Goal: Task Accomplishment & Management: Manage account settings

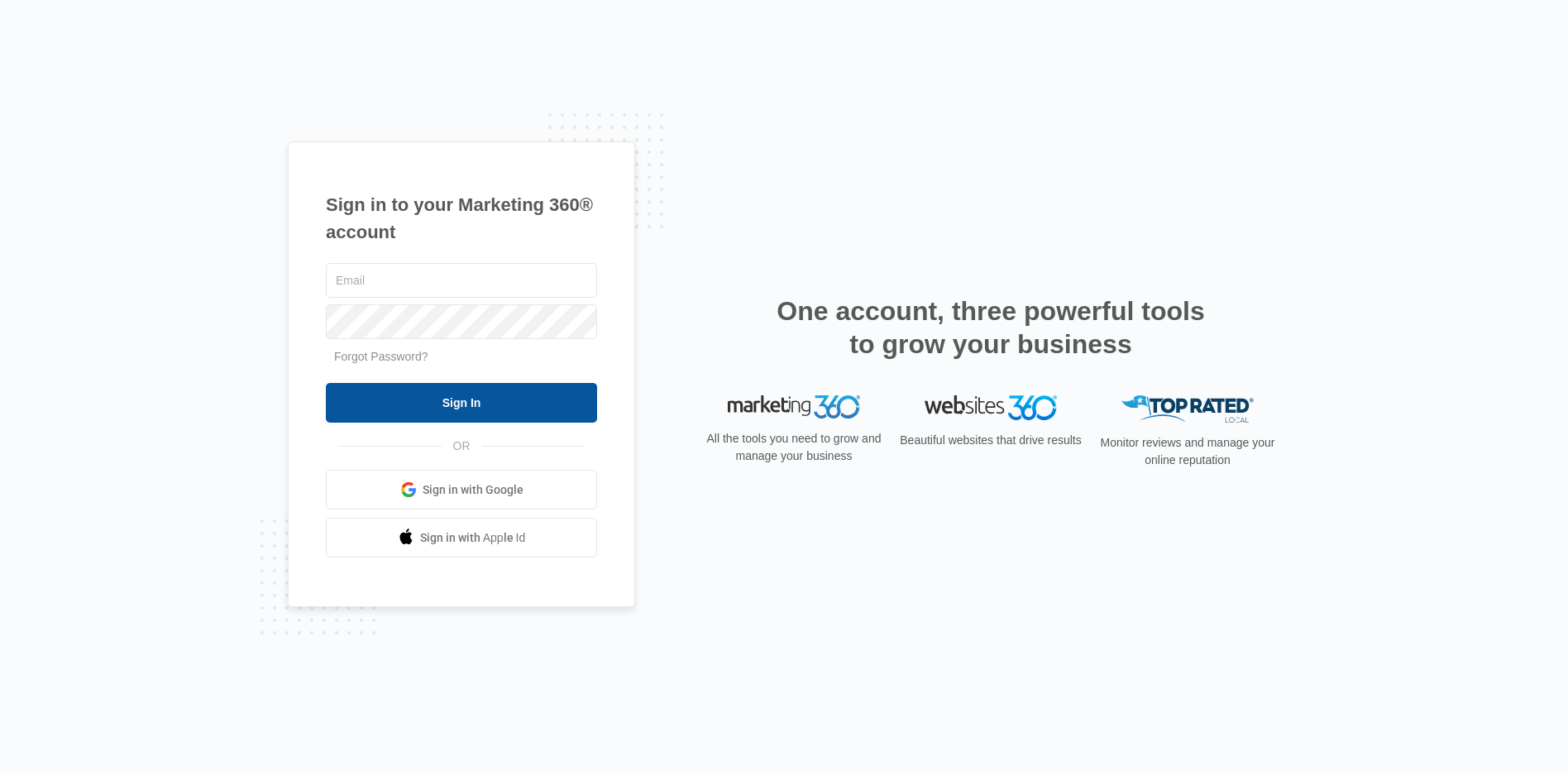
type input "[EMAIL_ADDRESS][DOMAIN_NAME]"
click at [526, 398] on input "Sign In" at bounding box center [462, 403] width 271 height 40
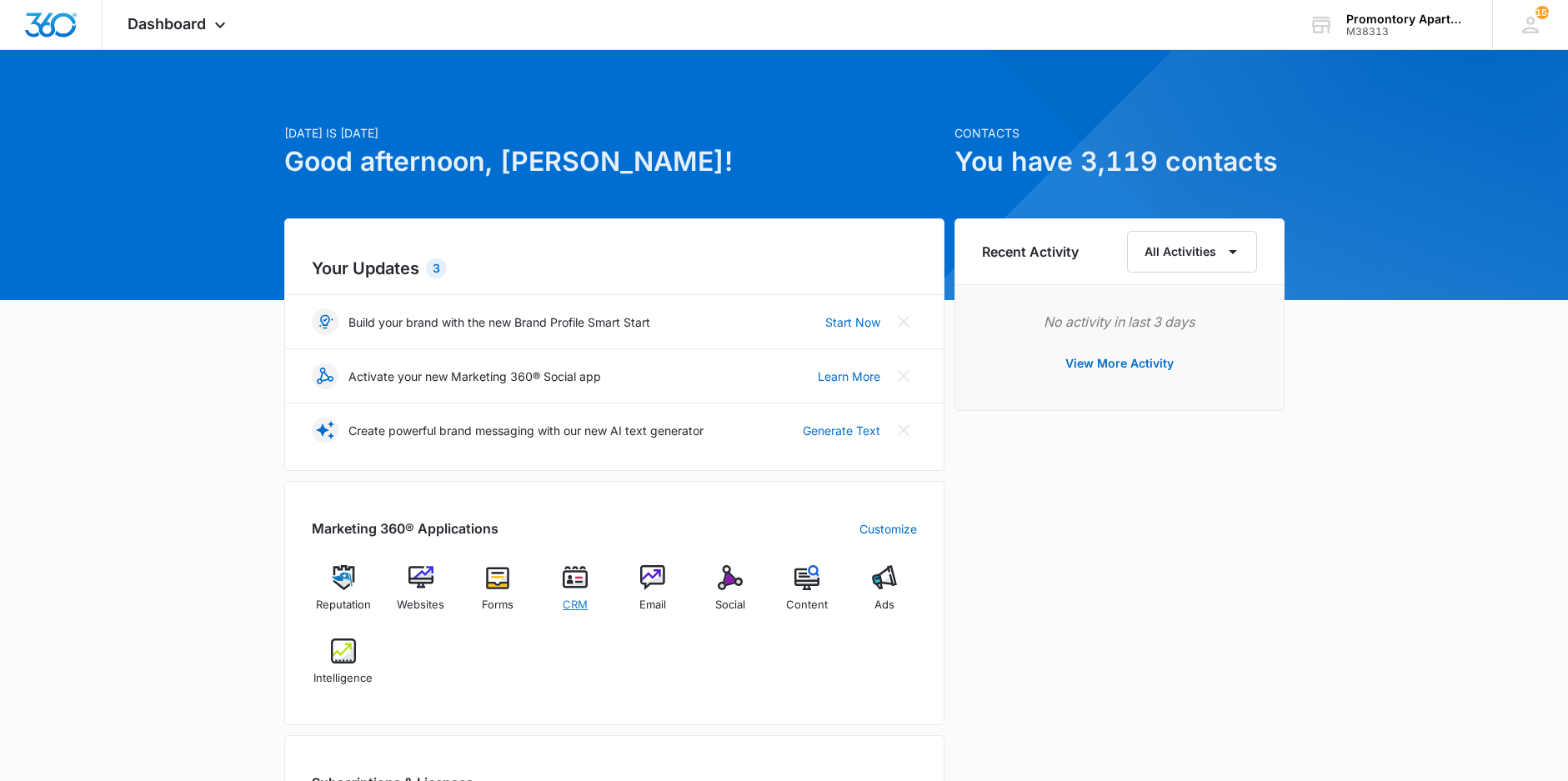
click at [577, 579] on img at bounding box center [575, 577] width 25 height 25
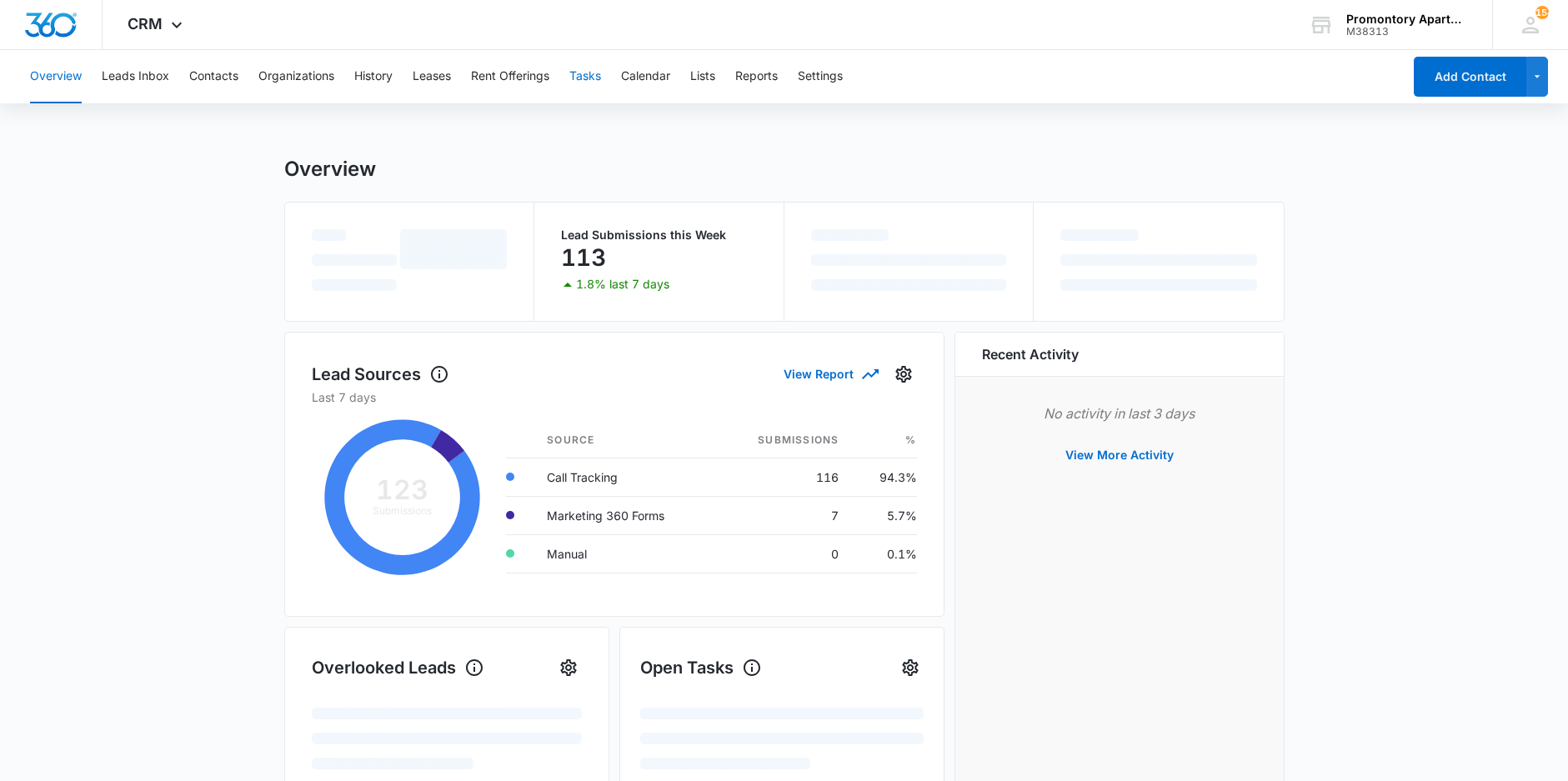
click at [572, 76] on div "Overview Leads Inbox Contacts Organizations History Leases Rent Offerings Tasks…" at bounding box center [711, 76] width 1382 height 53
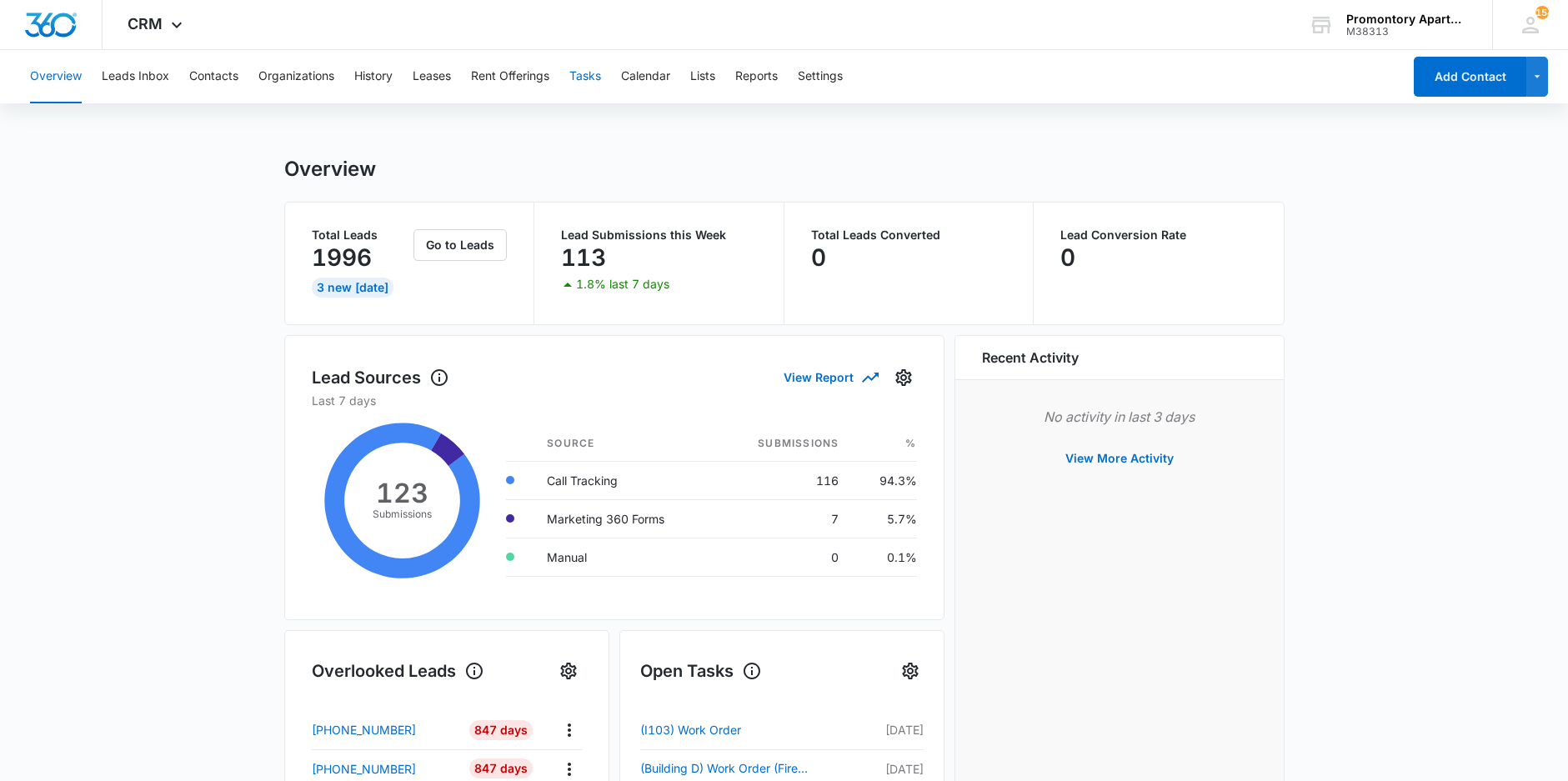
click at [580, 75] on button "Tasks" at bounding box center [585, 76] width 32 height 53
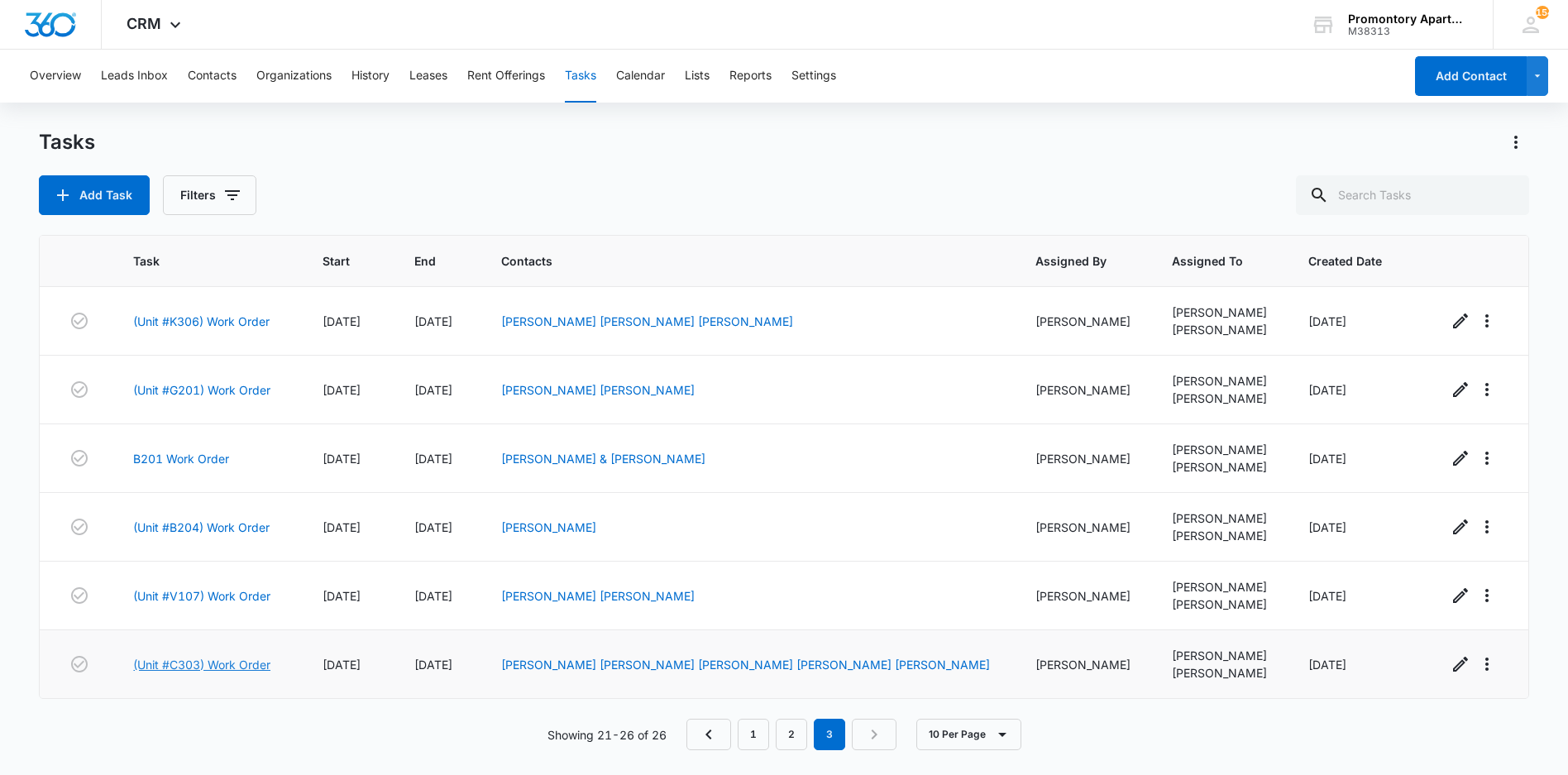
click at [241, 668] on link "(Unit #C303) Work Order" at bounding box center [201, 665] width 138 height 18
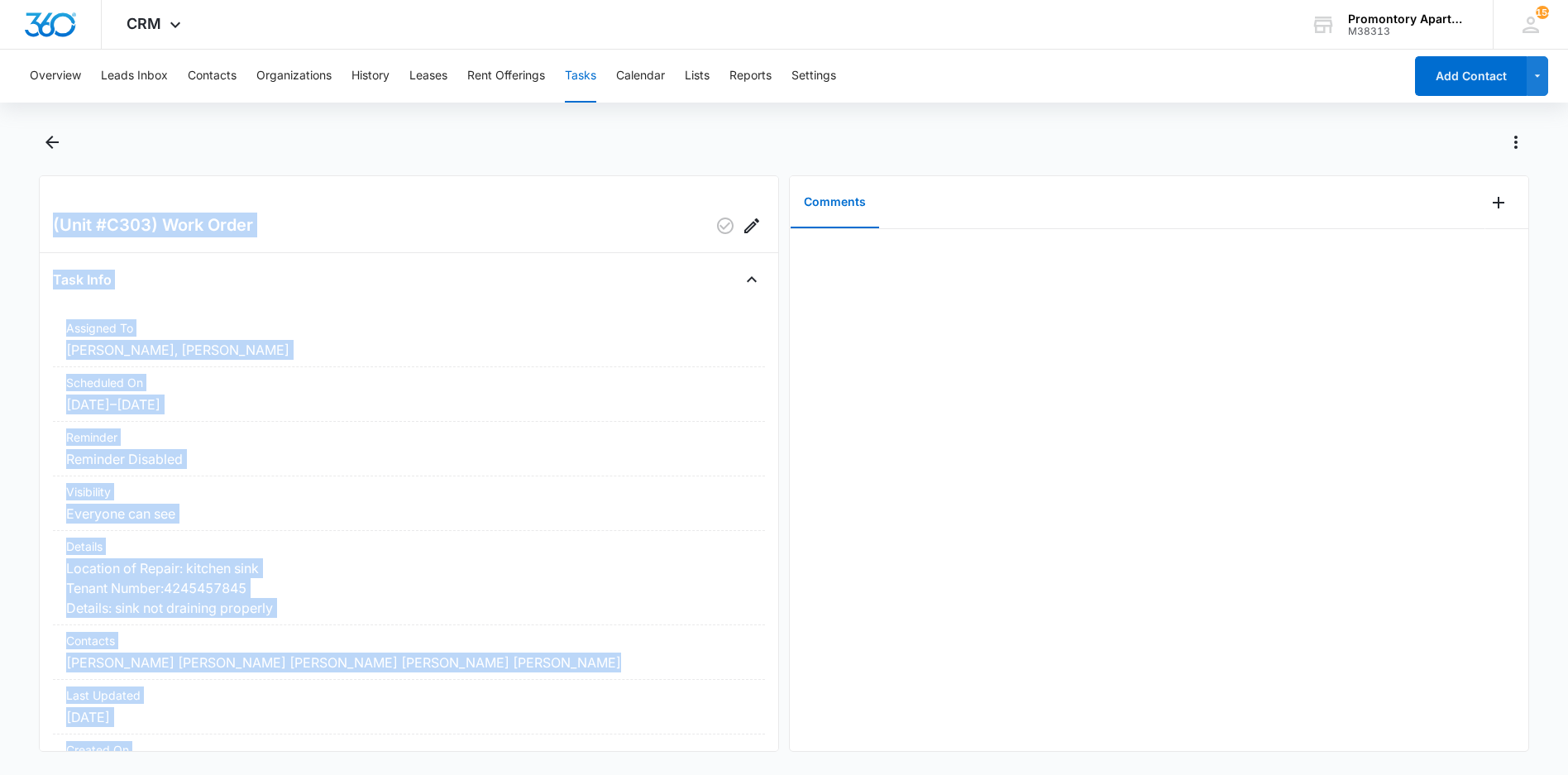
scroll to position [153, 0]
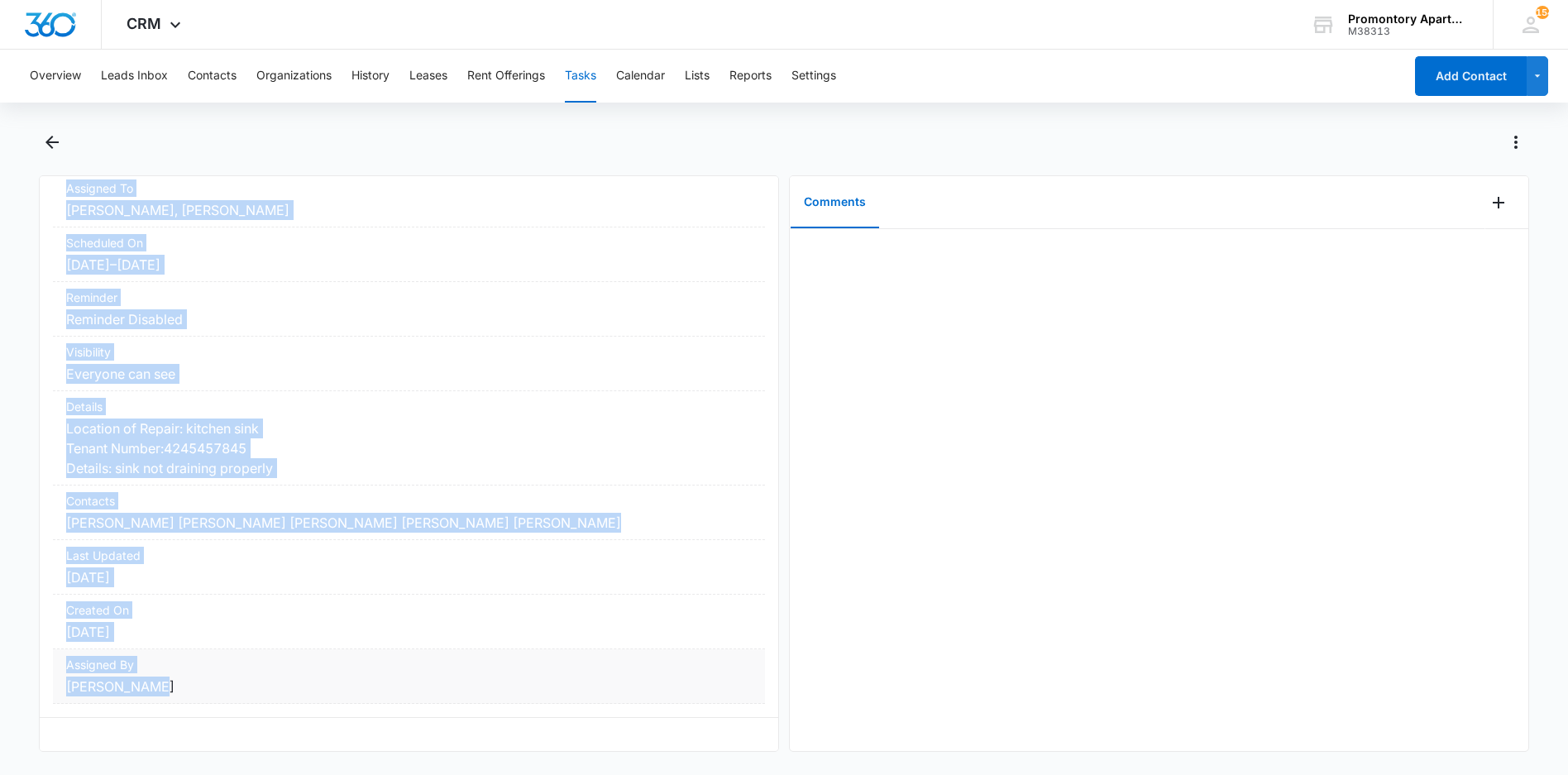
drag, startPoint x: 52, startPoint y: 220, endPoint x: 286, endPoint y: 671, distance: 508.1
click at [286, 671] on div "(Unit #C303) Work Order Task Info Assigned To [PERSON_NAME], [PERSON_NAME] Sche…" at bounding box center [408, 464] width 740 height 577
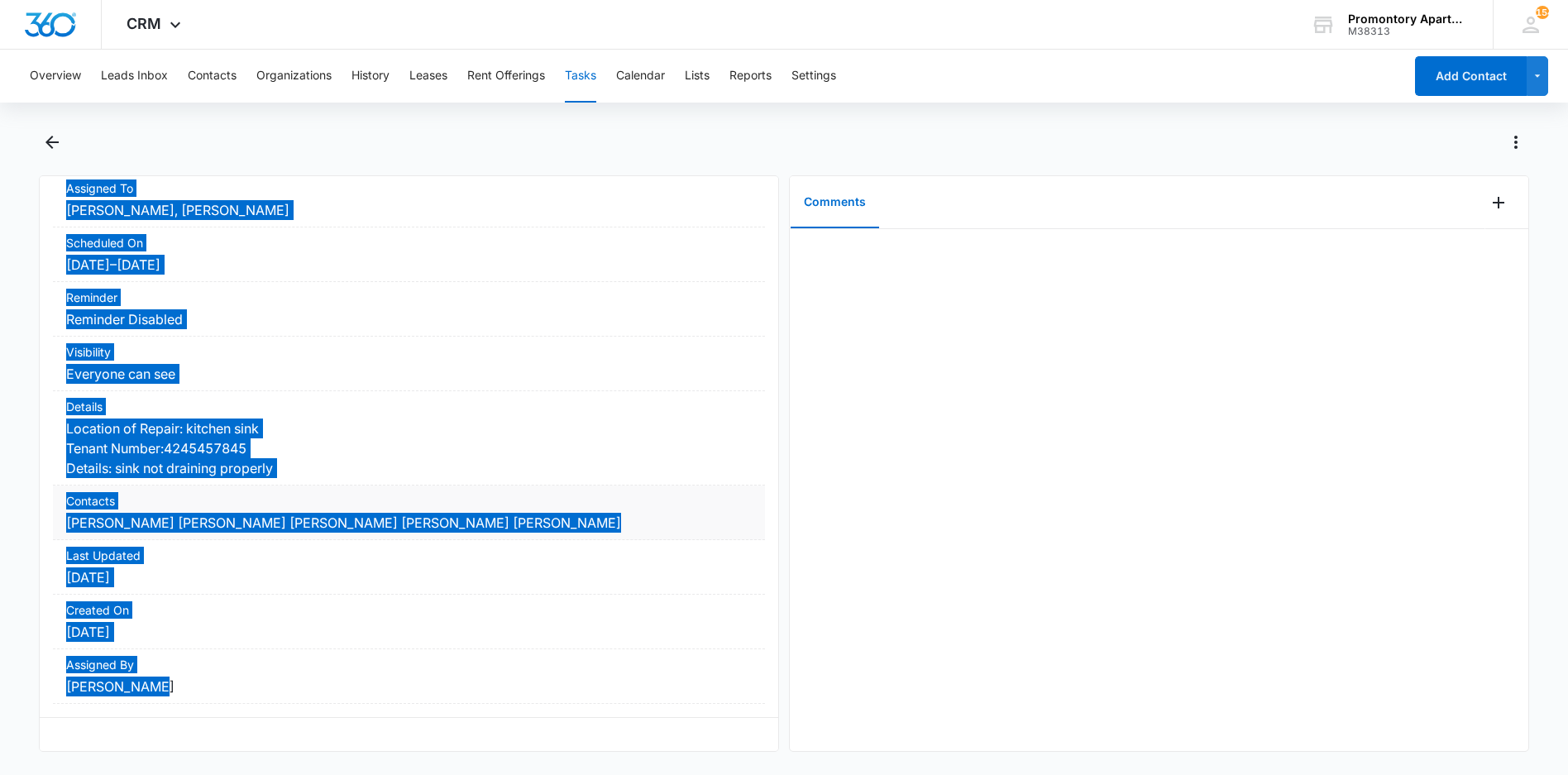
scroll to position [143, 0]
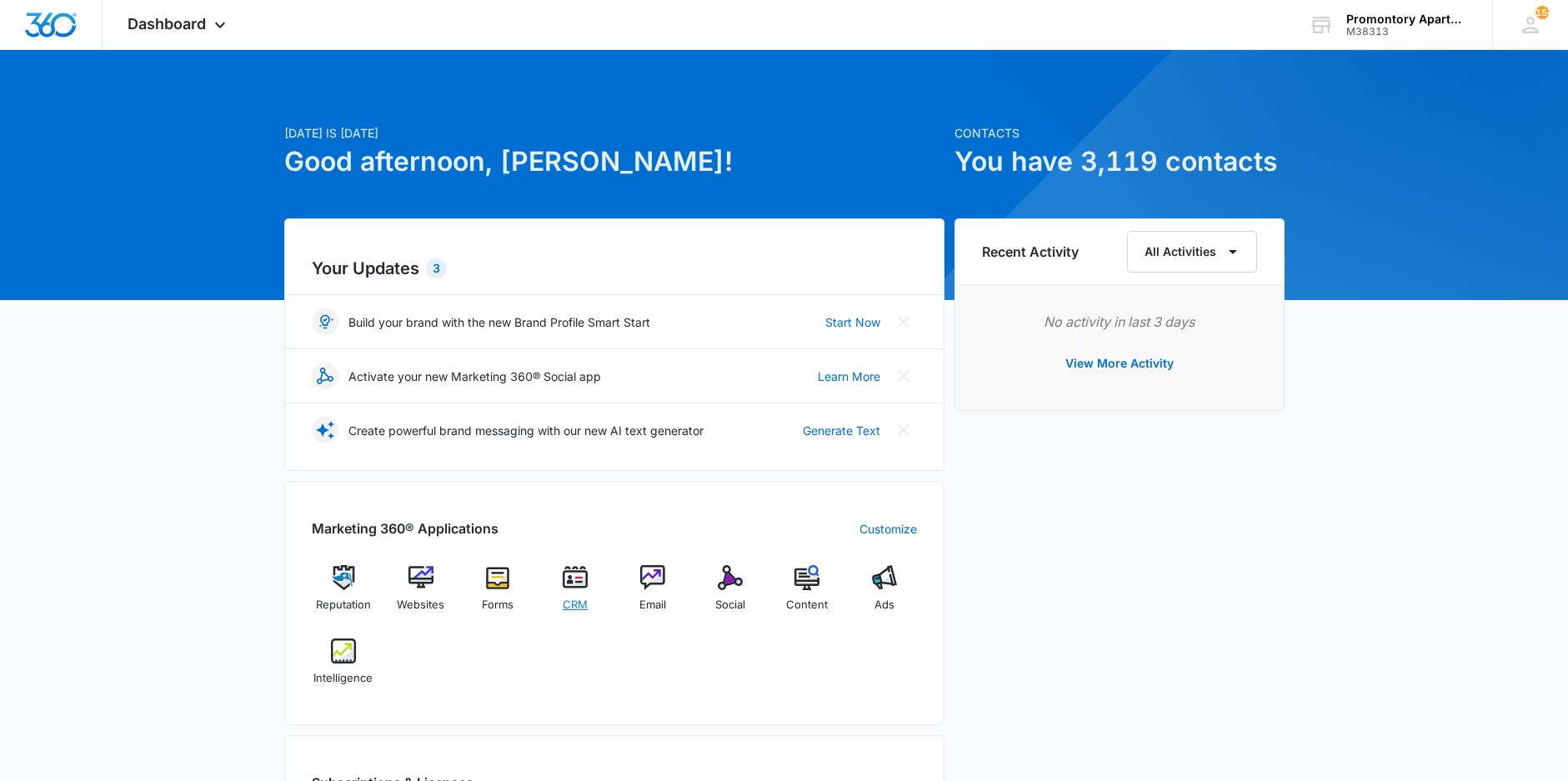
click at [584, 583] on img at bounding box center [575, 577] width 25 height 25
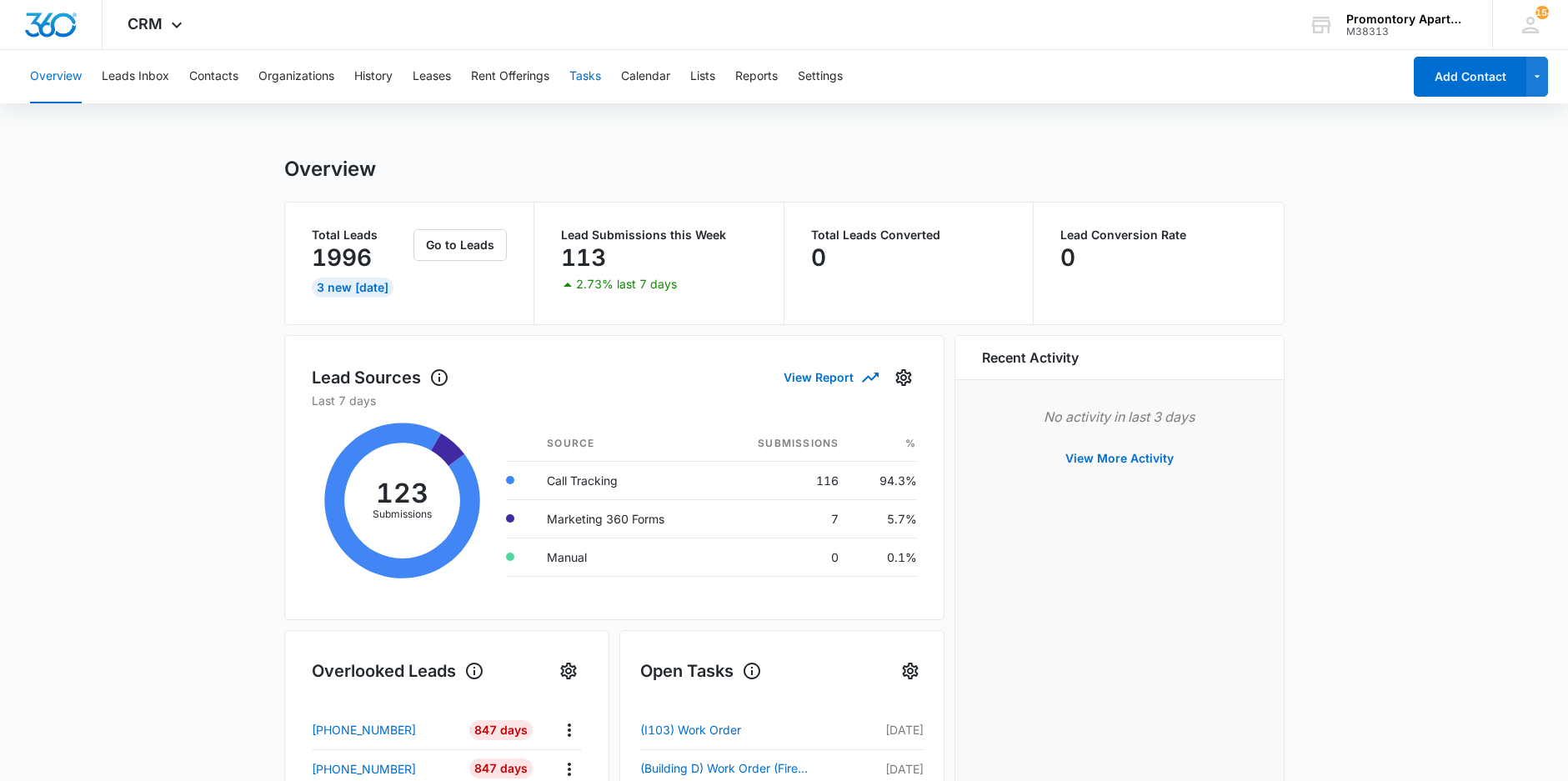
click at [594, 75] on button "Tasks" at bounding box center [585, 76] width 32 height 53
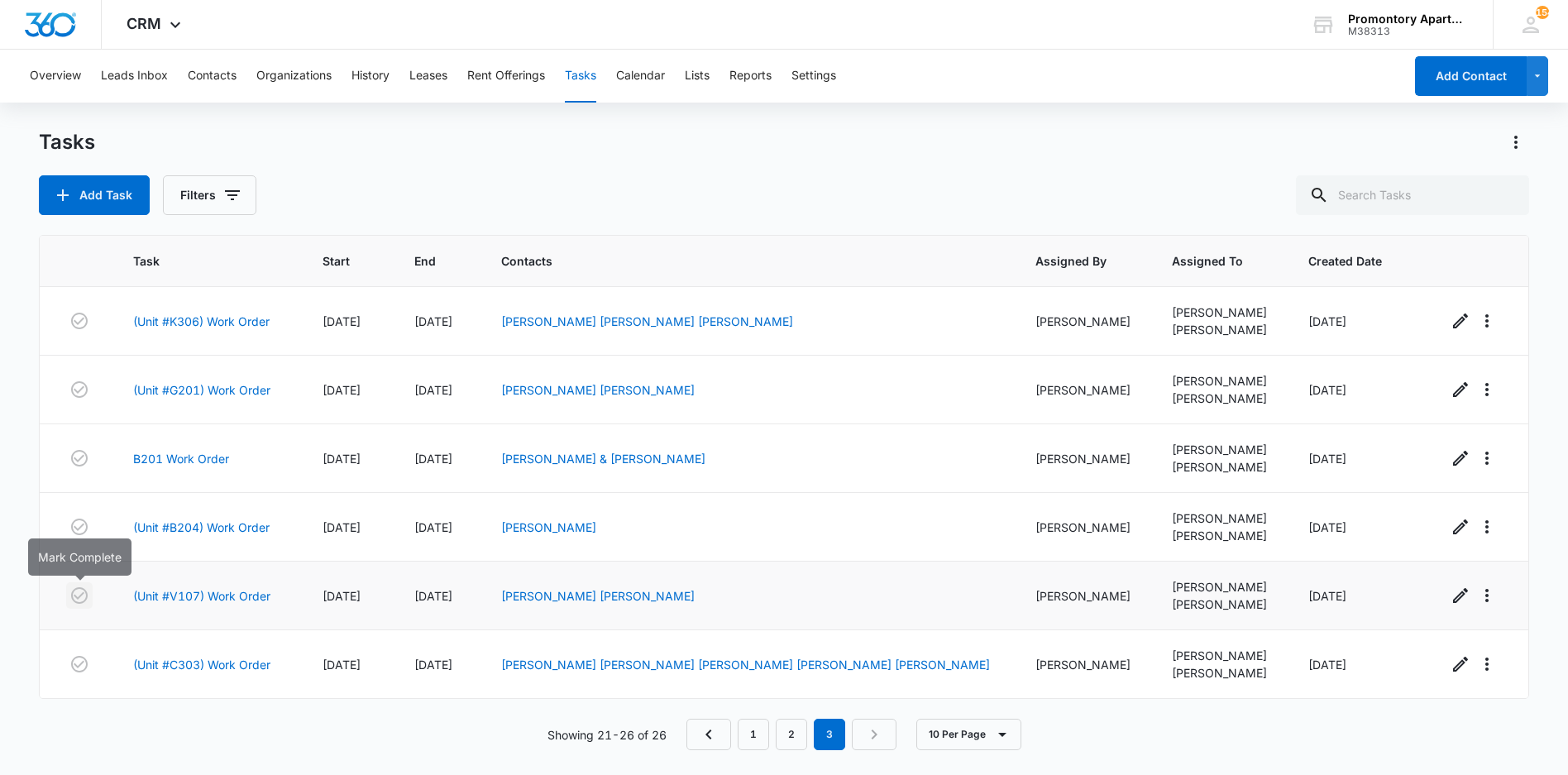
click at [77, 594] on icon "button" at bounding box center [79, 596] width 20 height 20
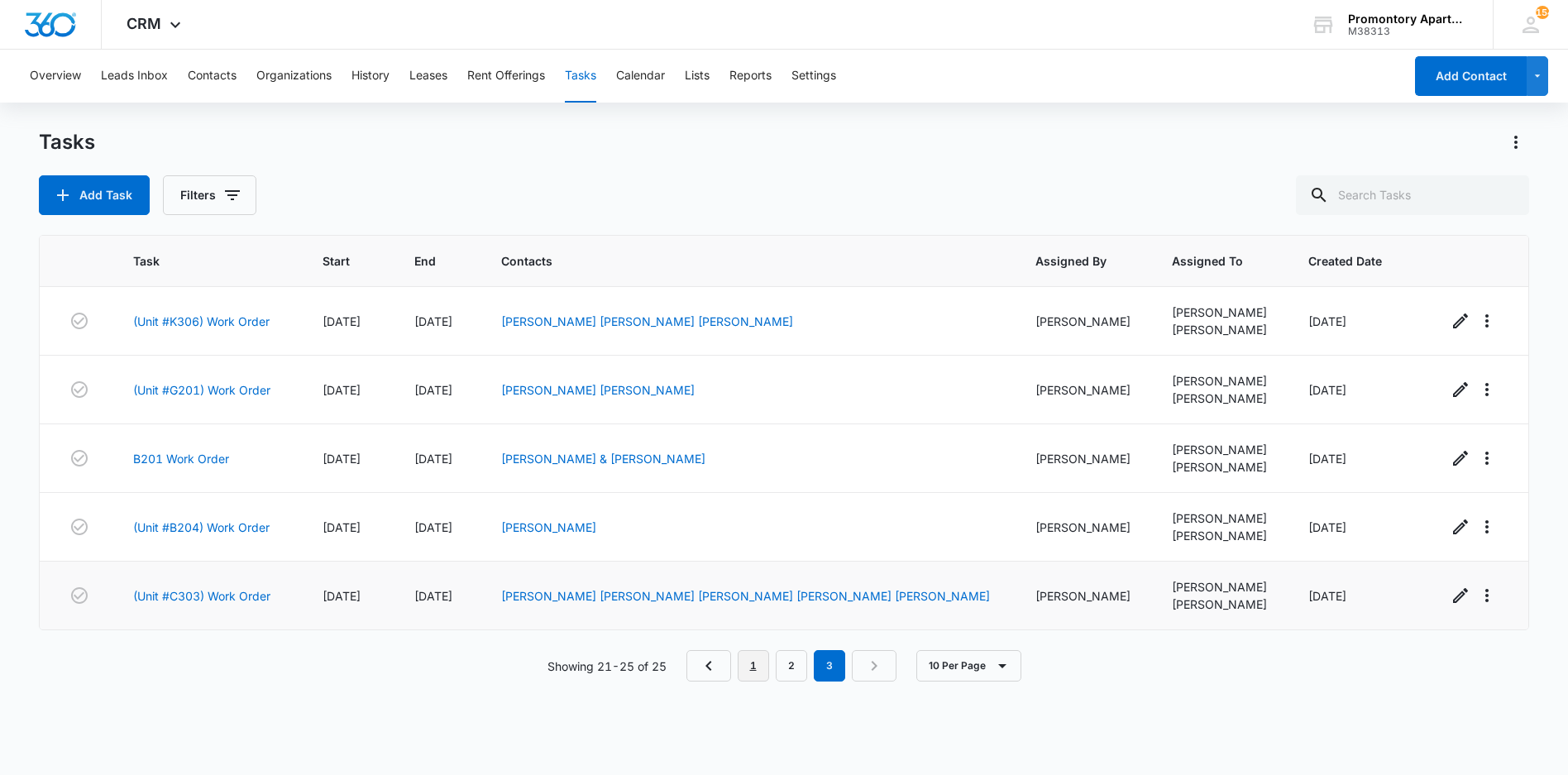
click at [765, 675] on link "1" at bounding box center [754, 666] width 32 height 32
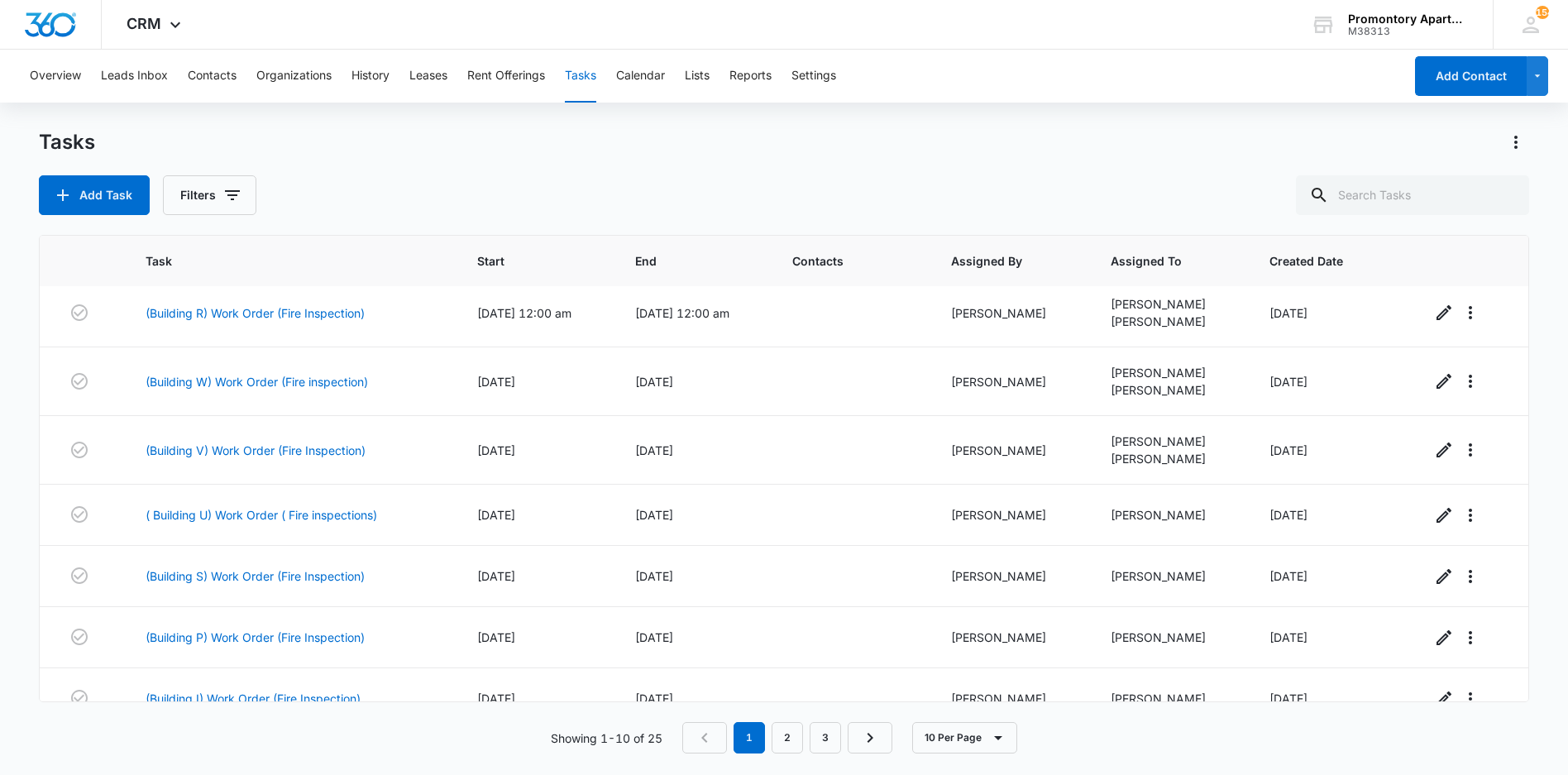
scroll to position [242, 0]
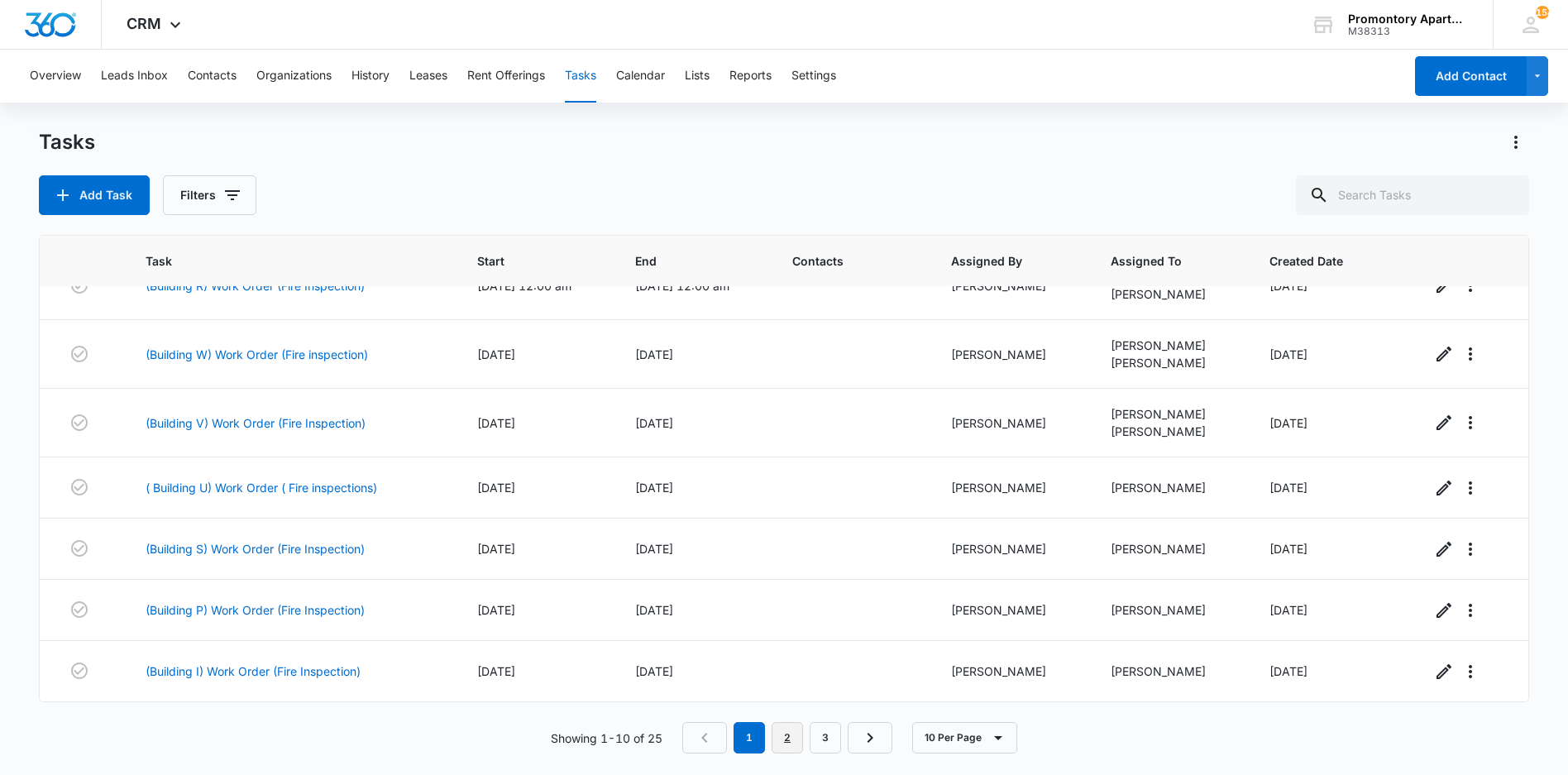
click at [794, 741] on link "2" at bounding box center [787, 738] width 32 height 32
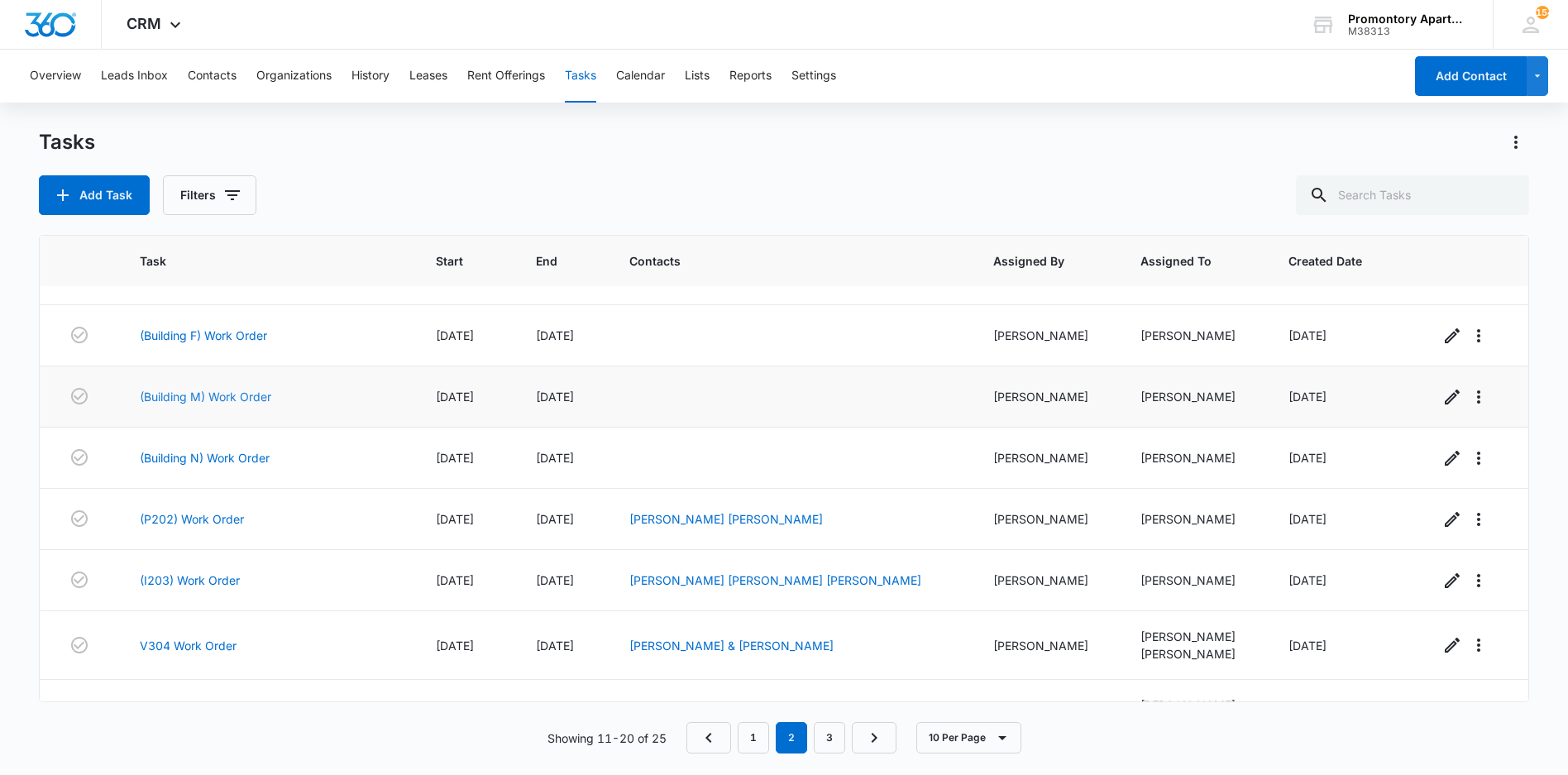
scroll to position [212, 0]
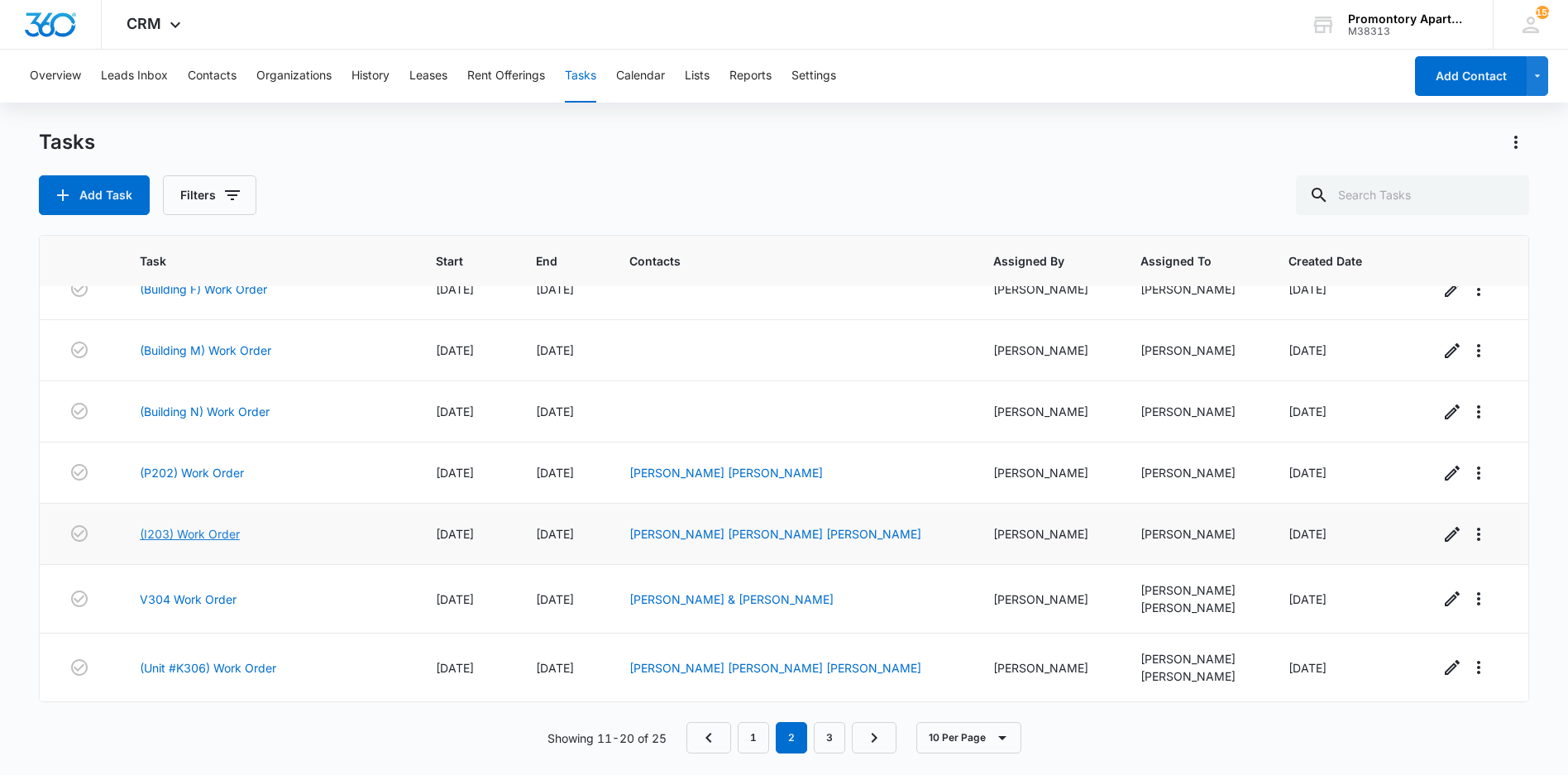
click at [213, 535] on link "(I203) Work Order" at bounding box center [189, 534] width 100 height 18
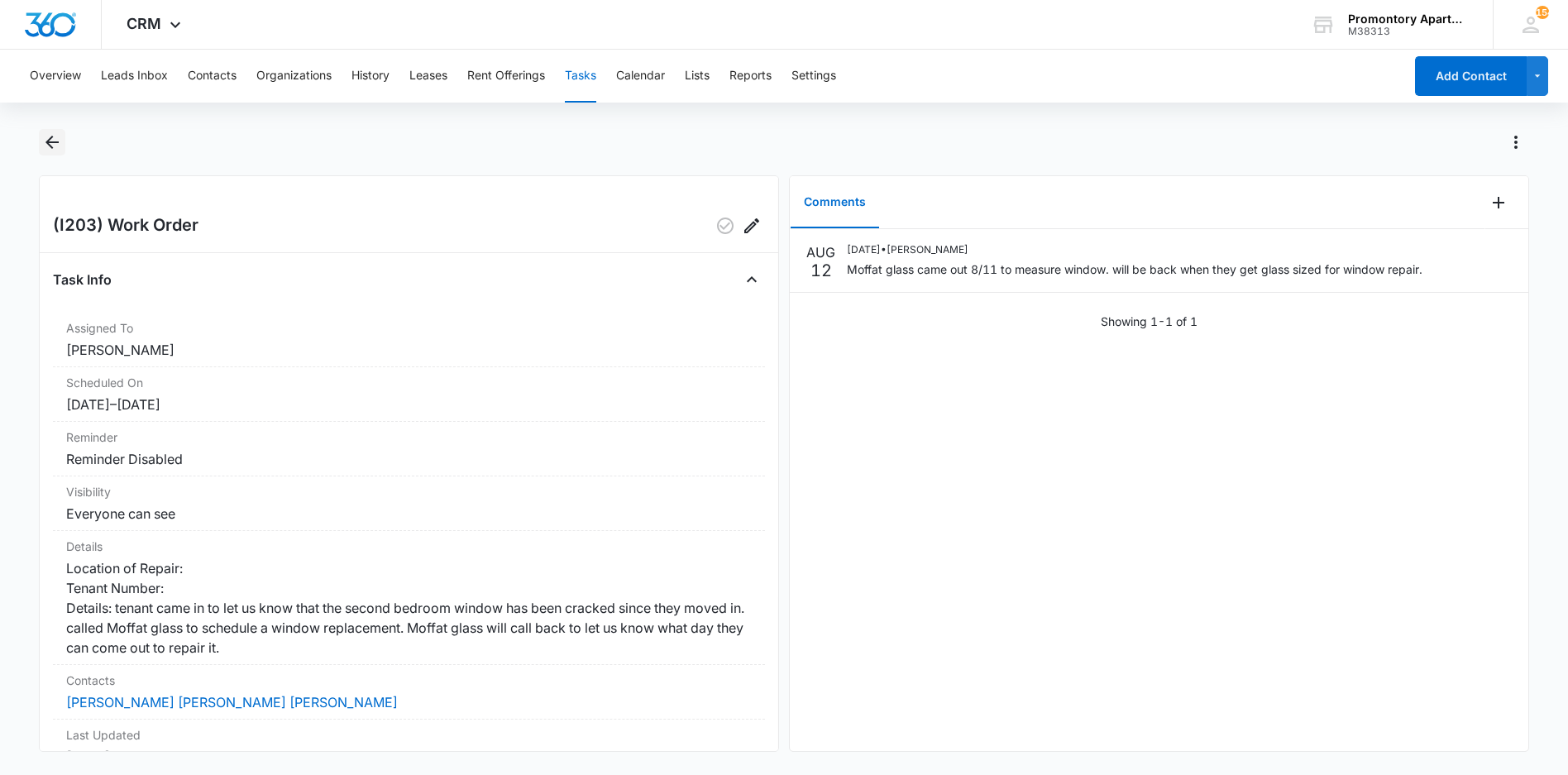
click at [52, 138] on icon "Back" at bounding box center [52, 143] width 20 height 20
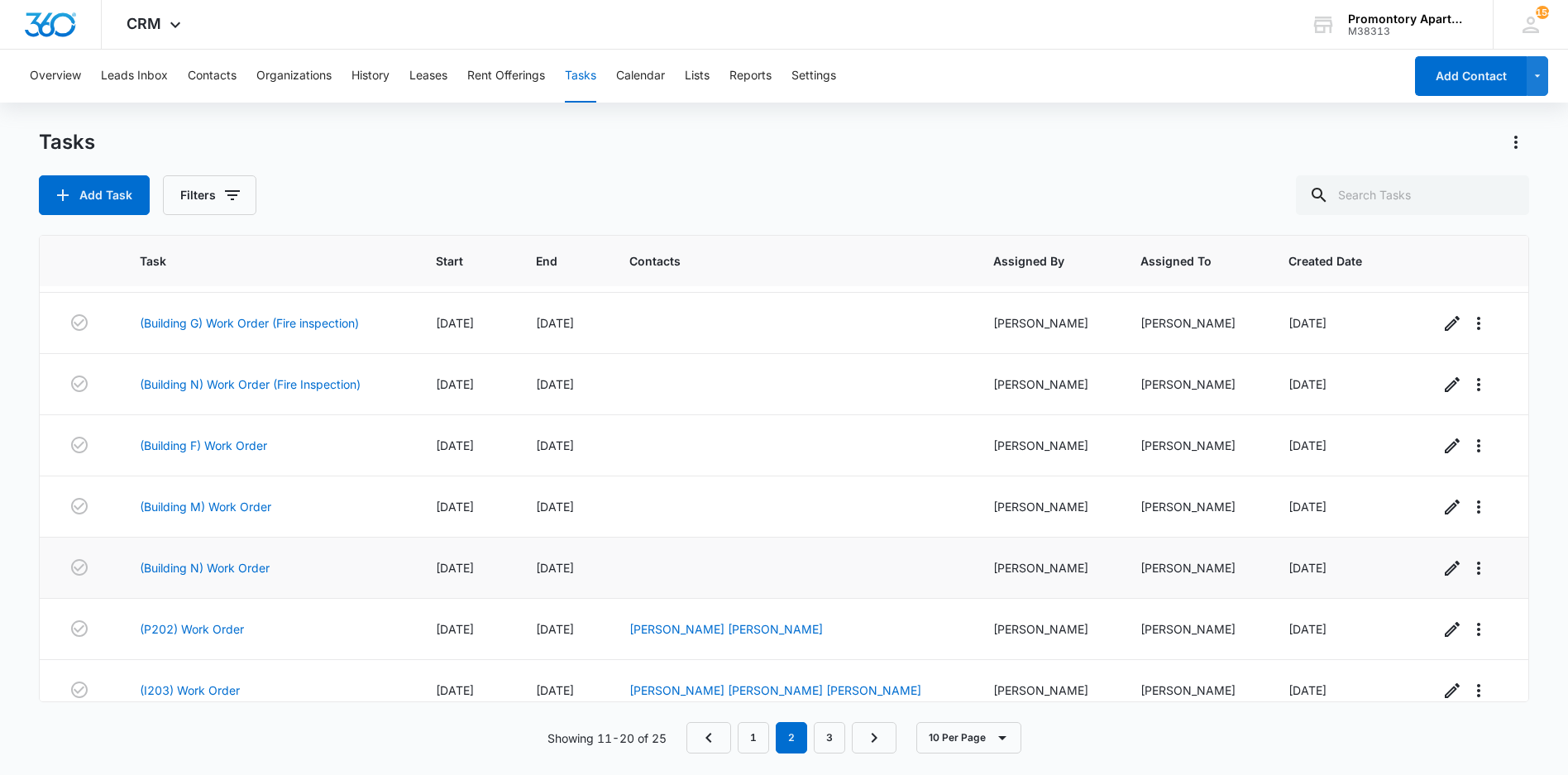
scroll to position [212, 0]
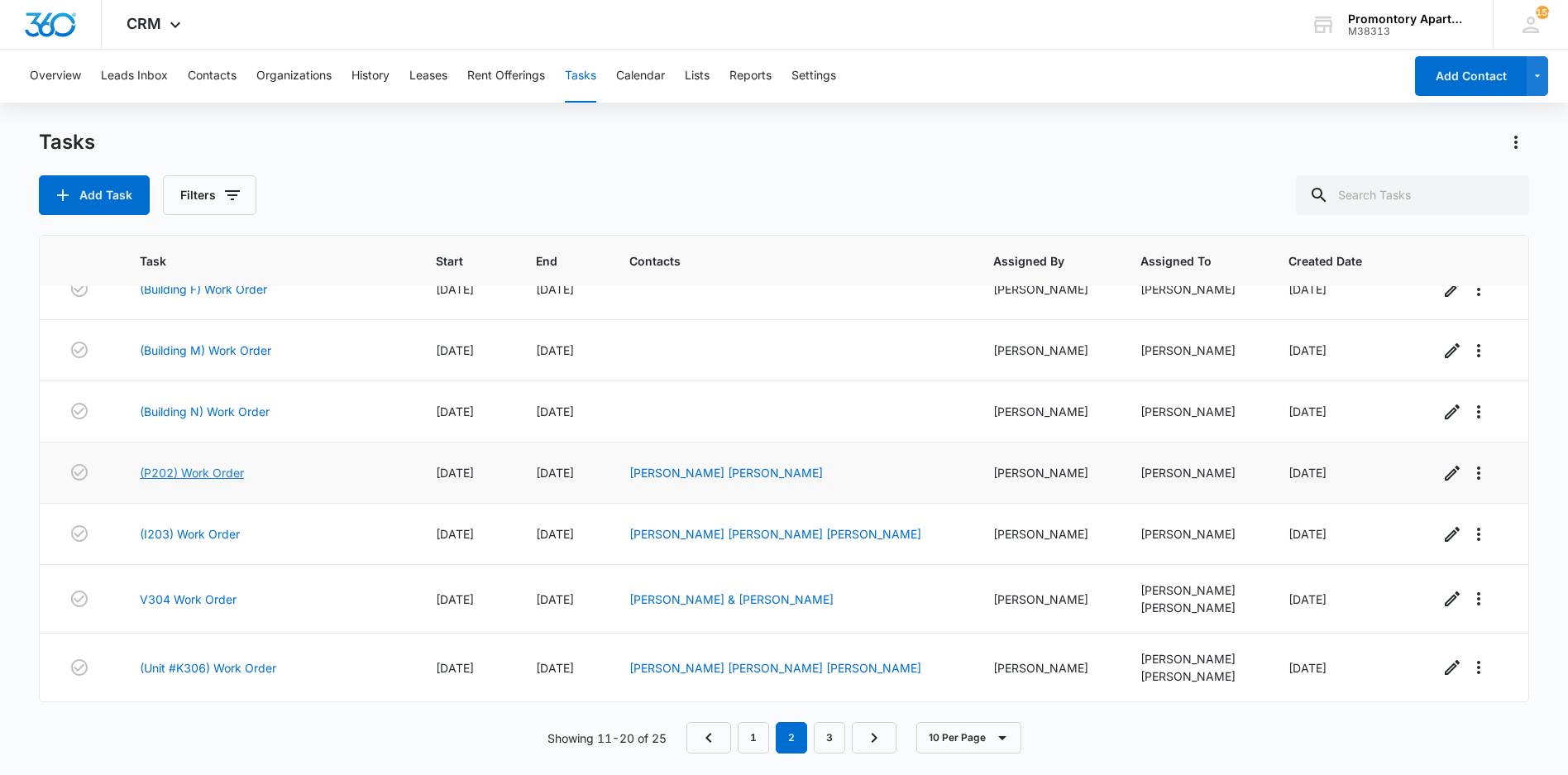
click at [225, 474] on link "(P202) Work Order" at bounding box center [191, 473] width 104 height 18
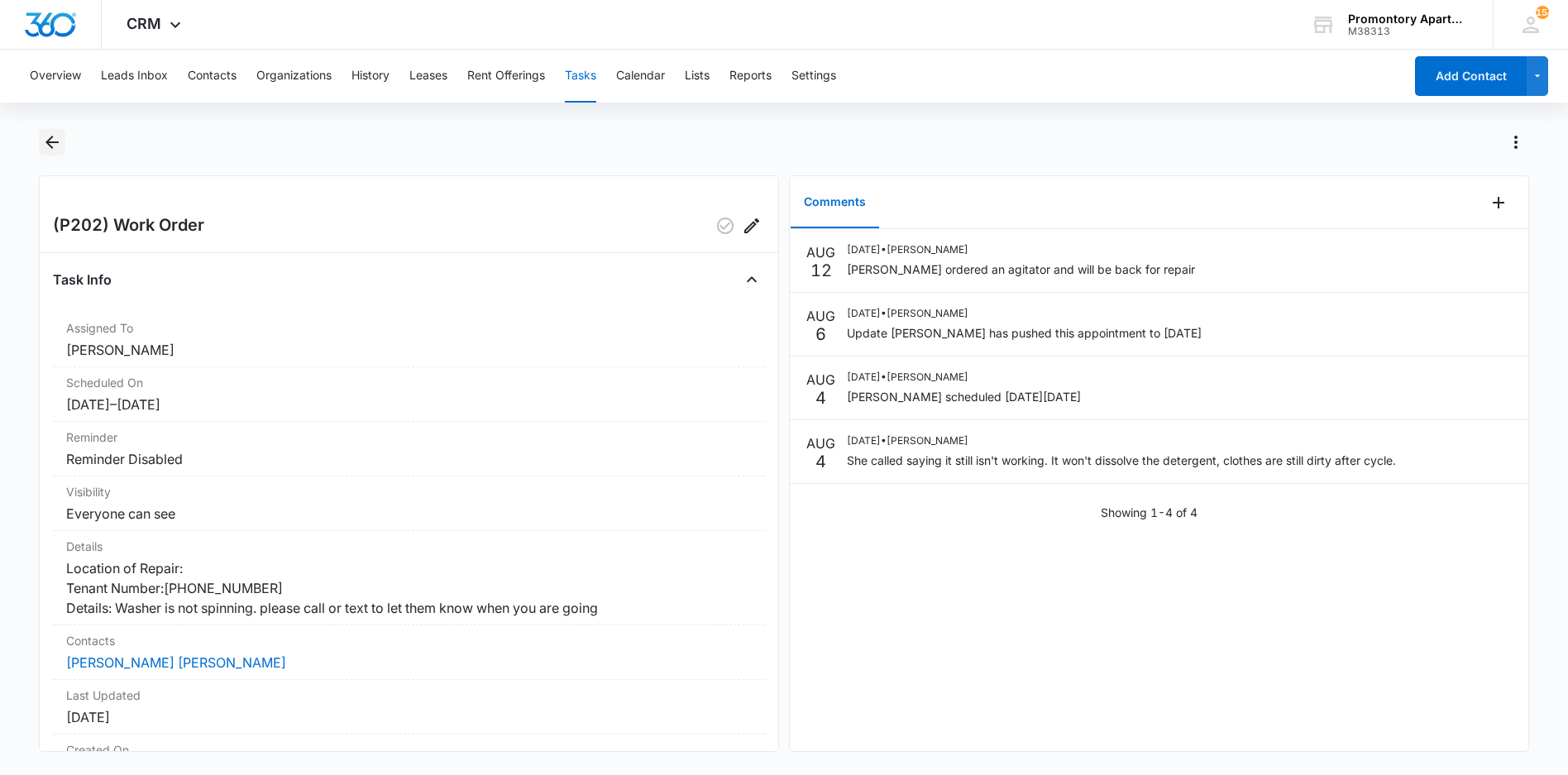
click at [56, 138] on icon "Back" at bounding box center [52, 143] width 20 height 20
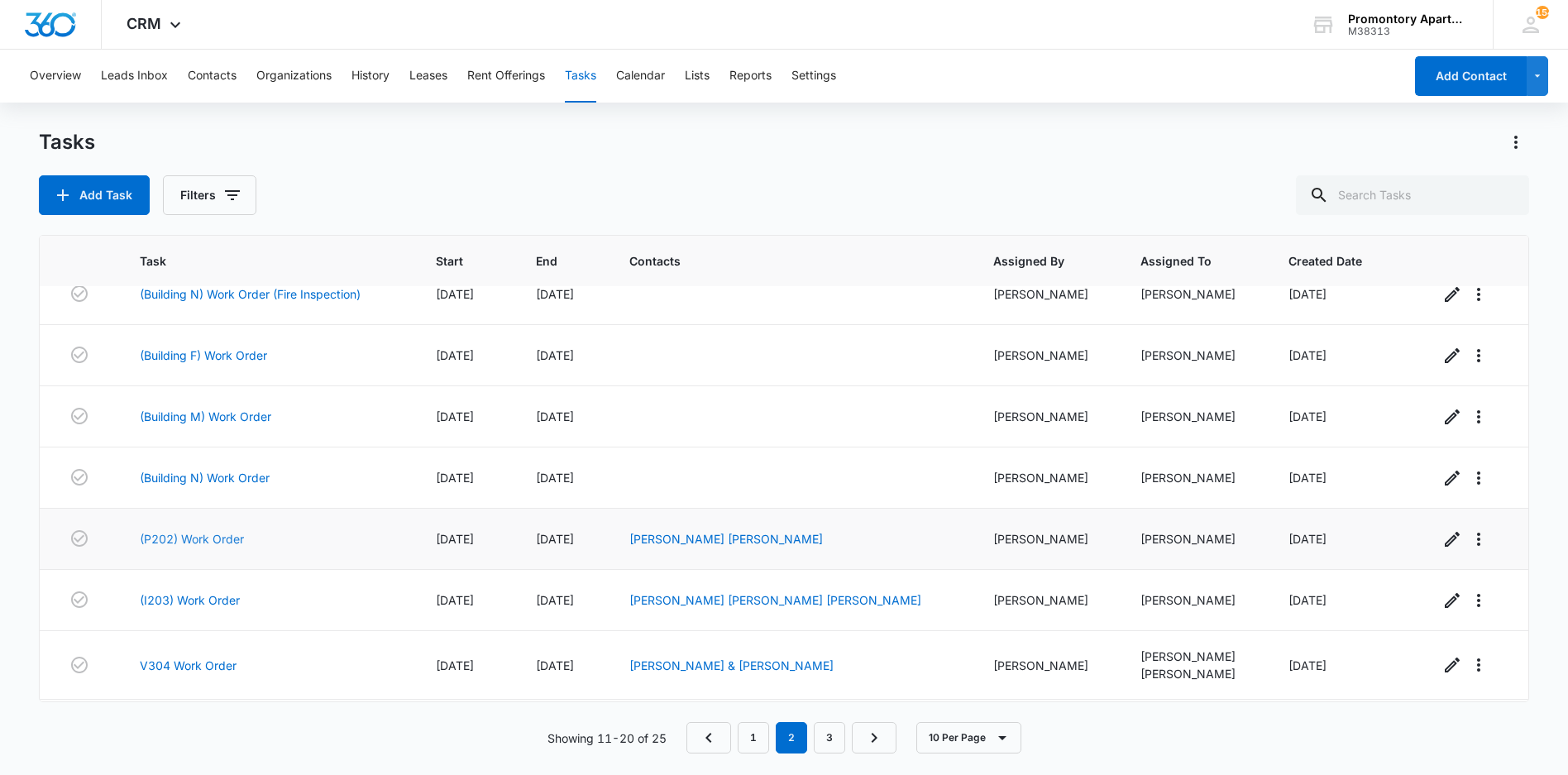
scroll to position [212, 0]
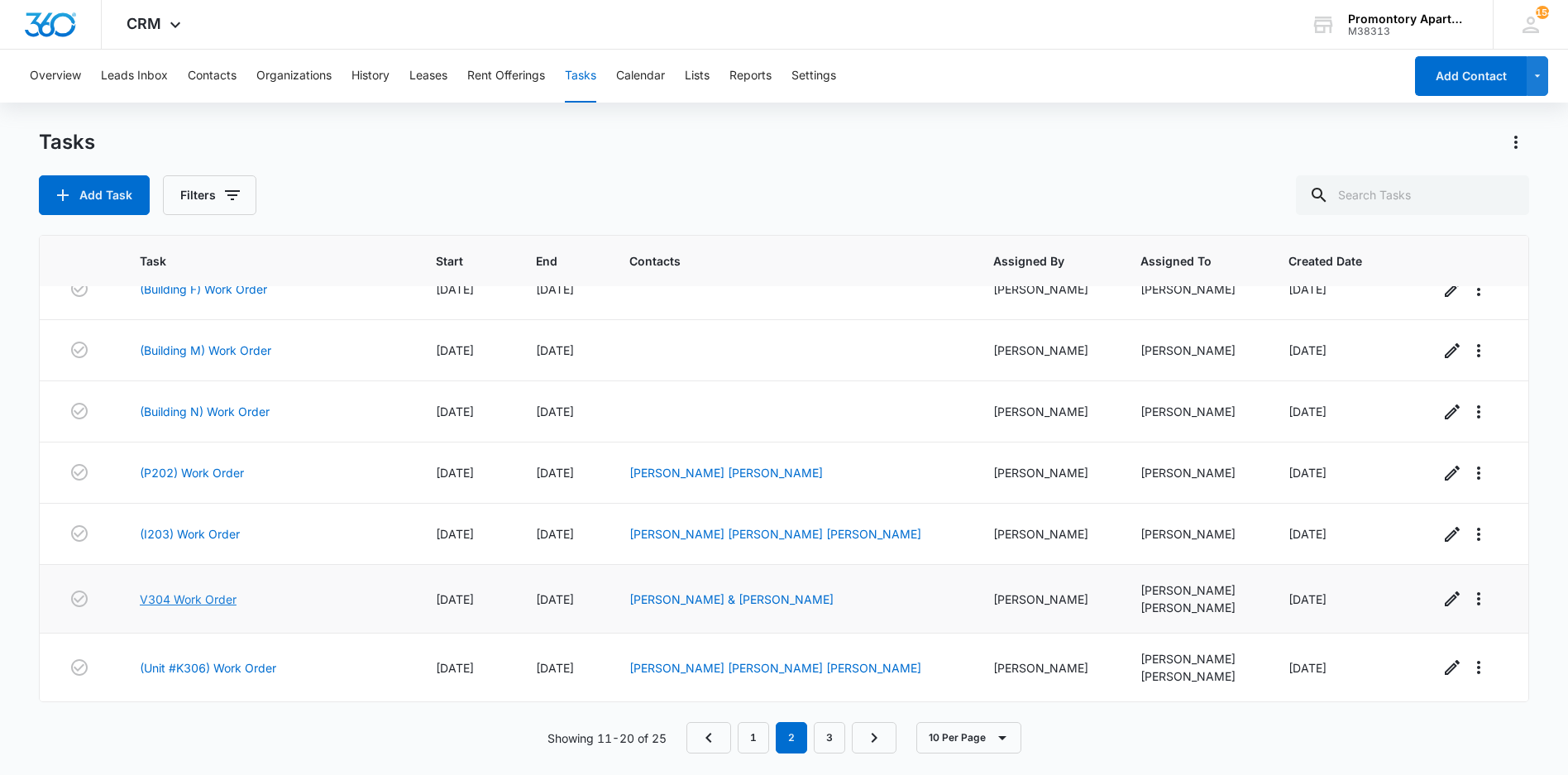
click at [201, 600] on link "V304 Work Order" at bounding box center [188, 600] width 97 height 18
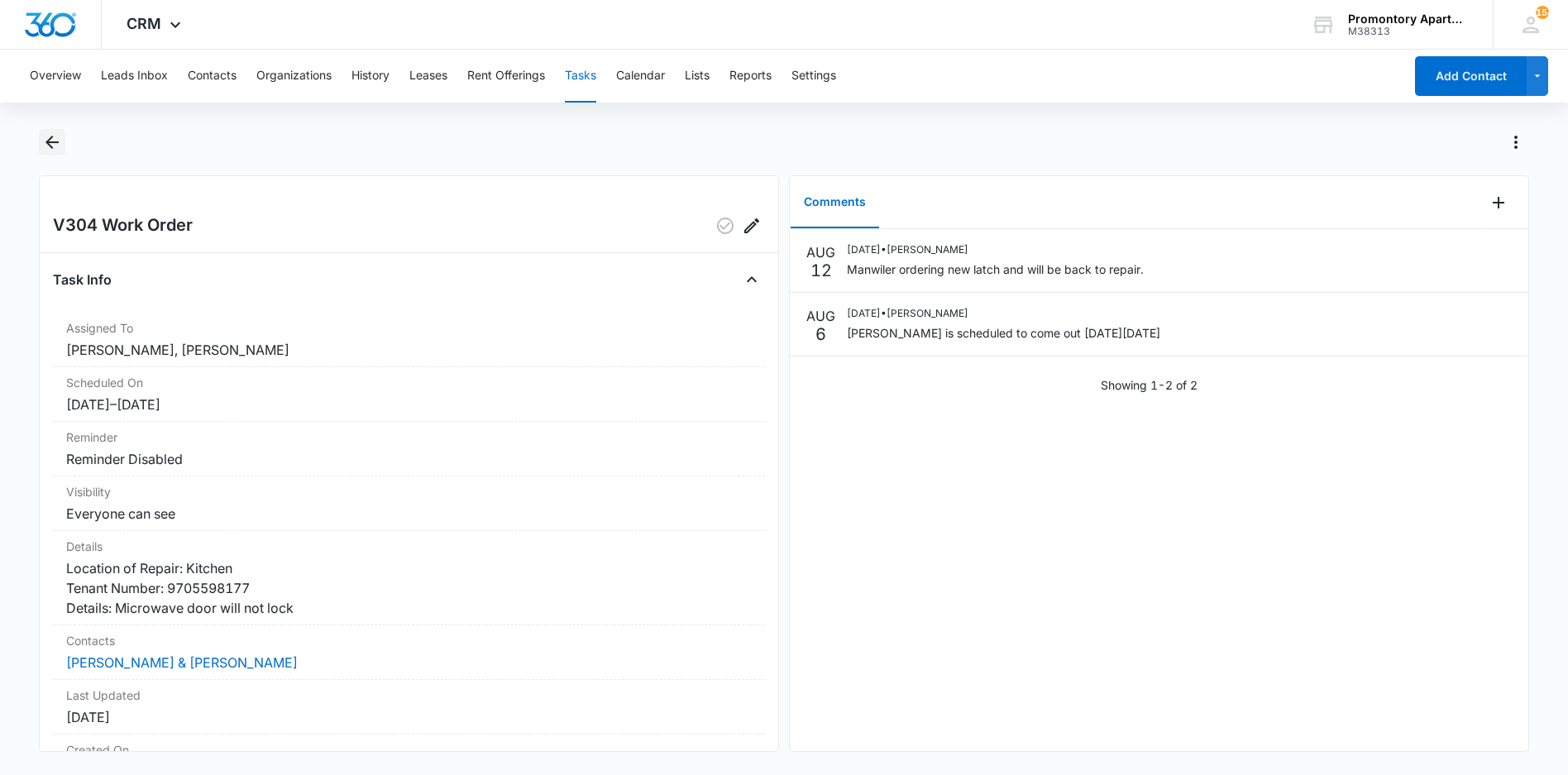
click at [52, 142] on icon "Back" at bounding box center [52, 142] width 13 height 13
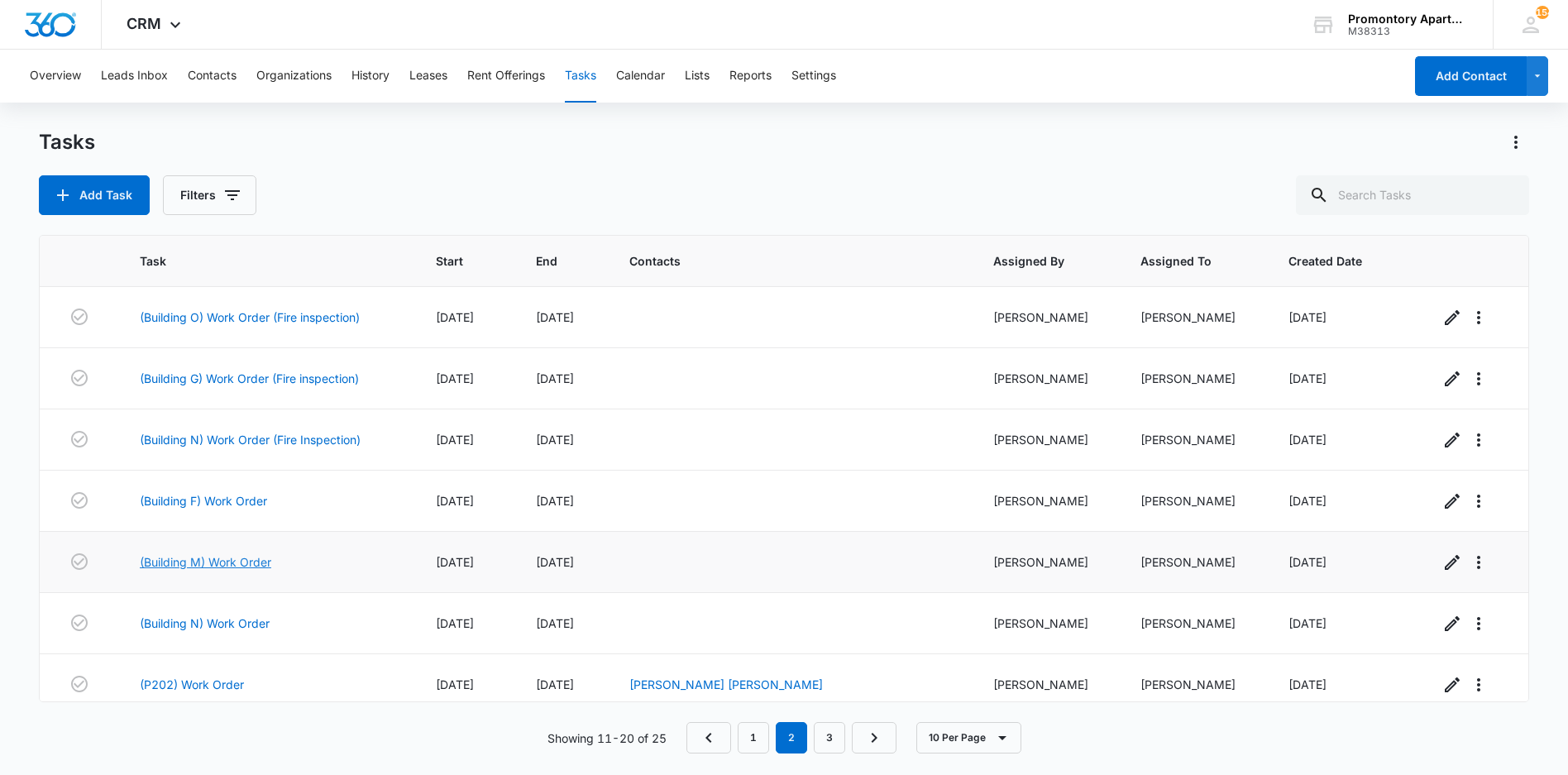
click at [236, 567] on link "(Building M) Work Order" at bounding box center [205, 563] width 132 height 18
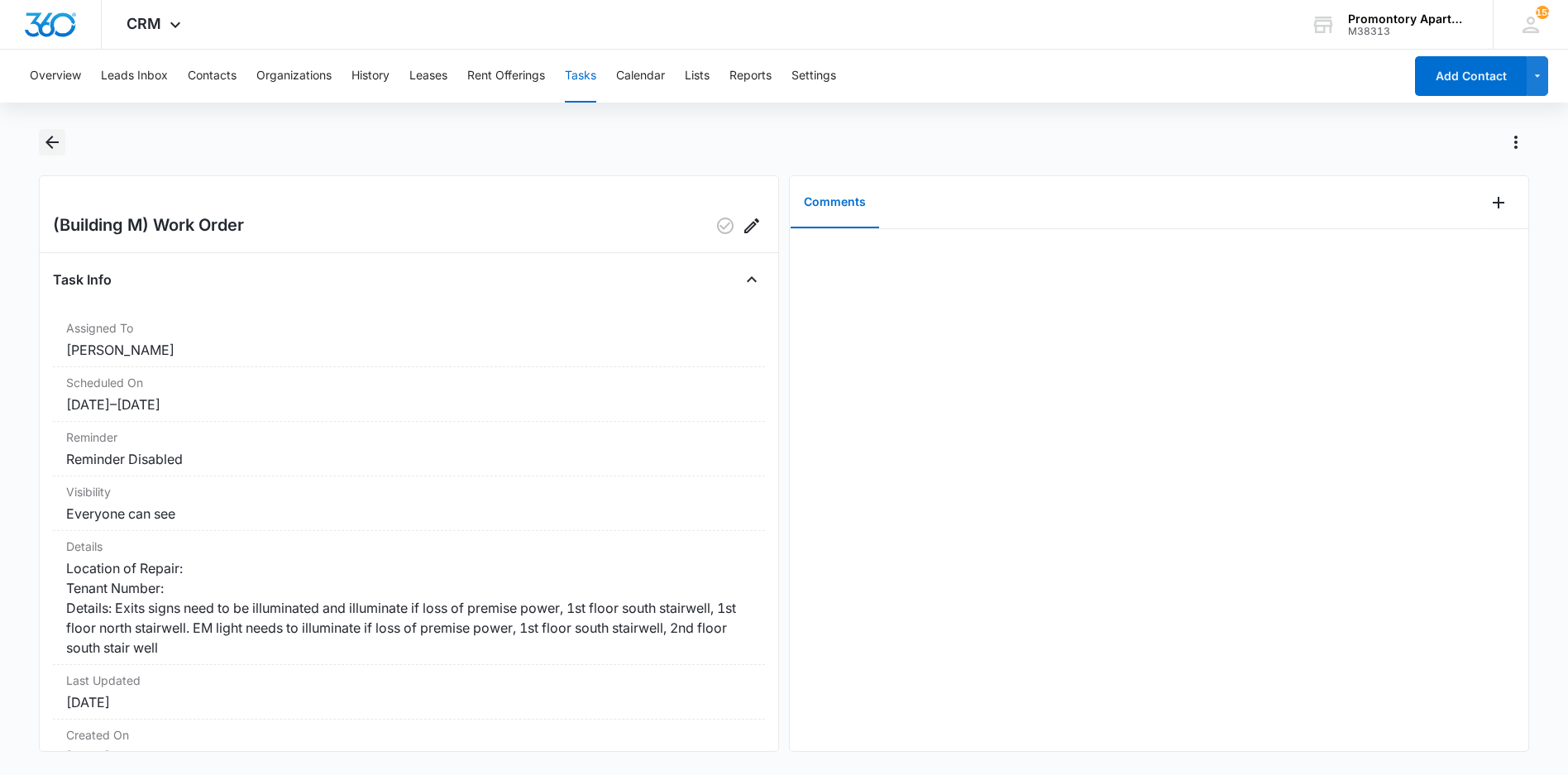
click at [53, 135] on icon "Back" at bounding box center [52, 143] width 20 height 20
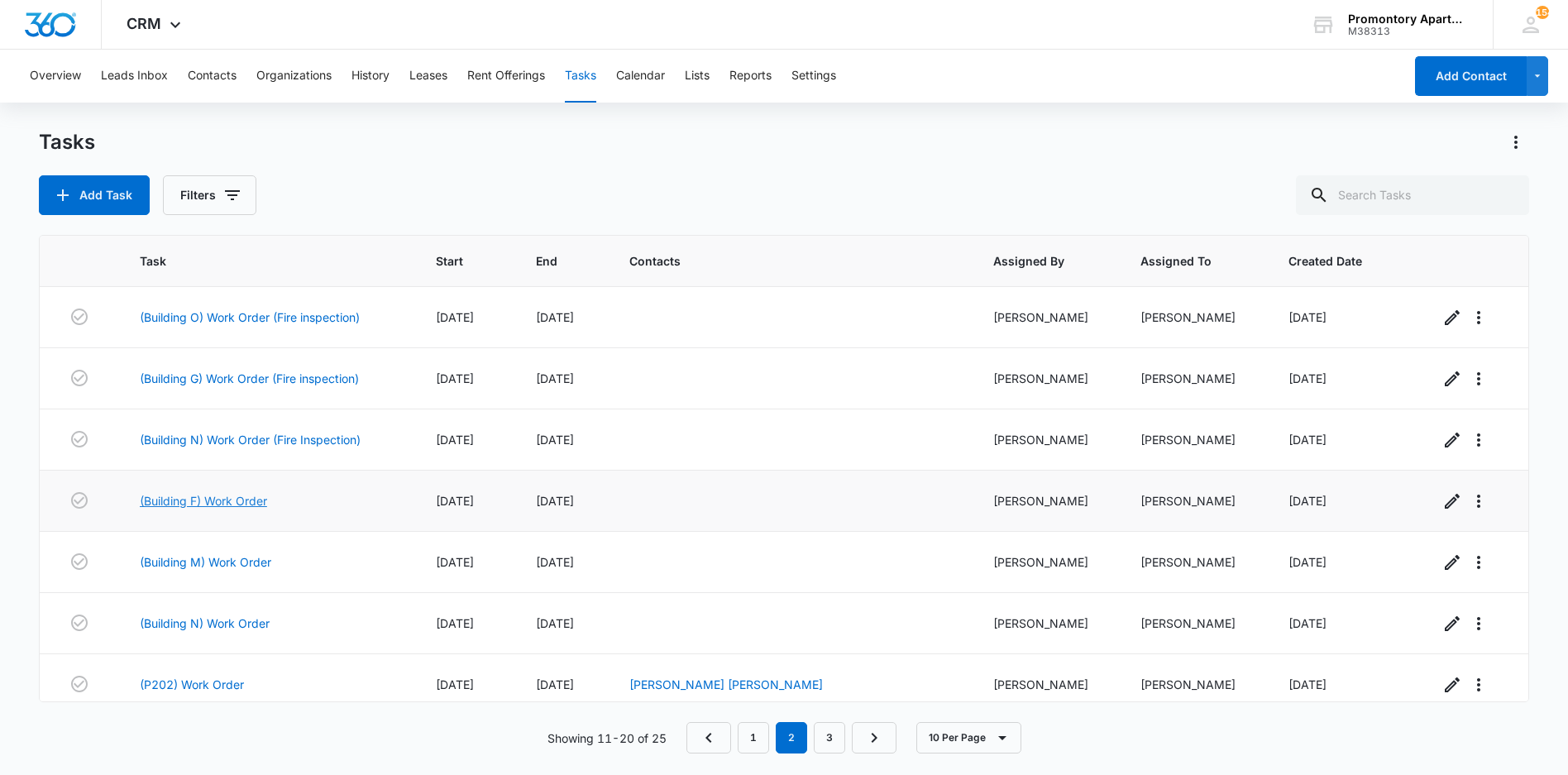
click at [248, 499] on link "(Building F) Work Order" at bounding box center [203, 501] width 128 height 18
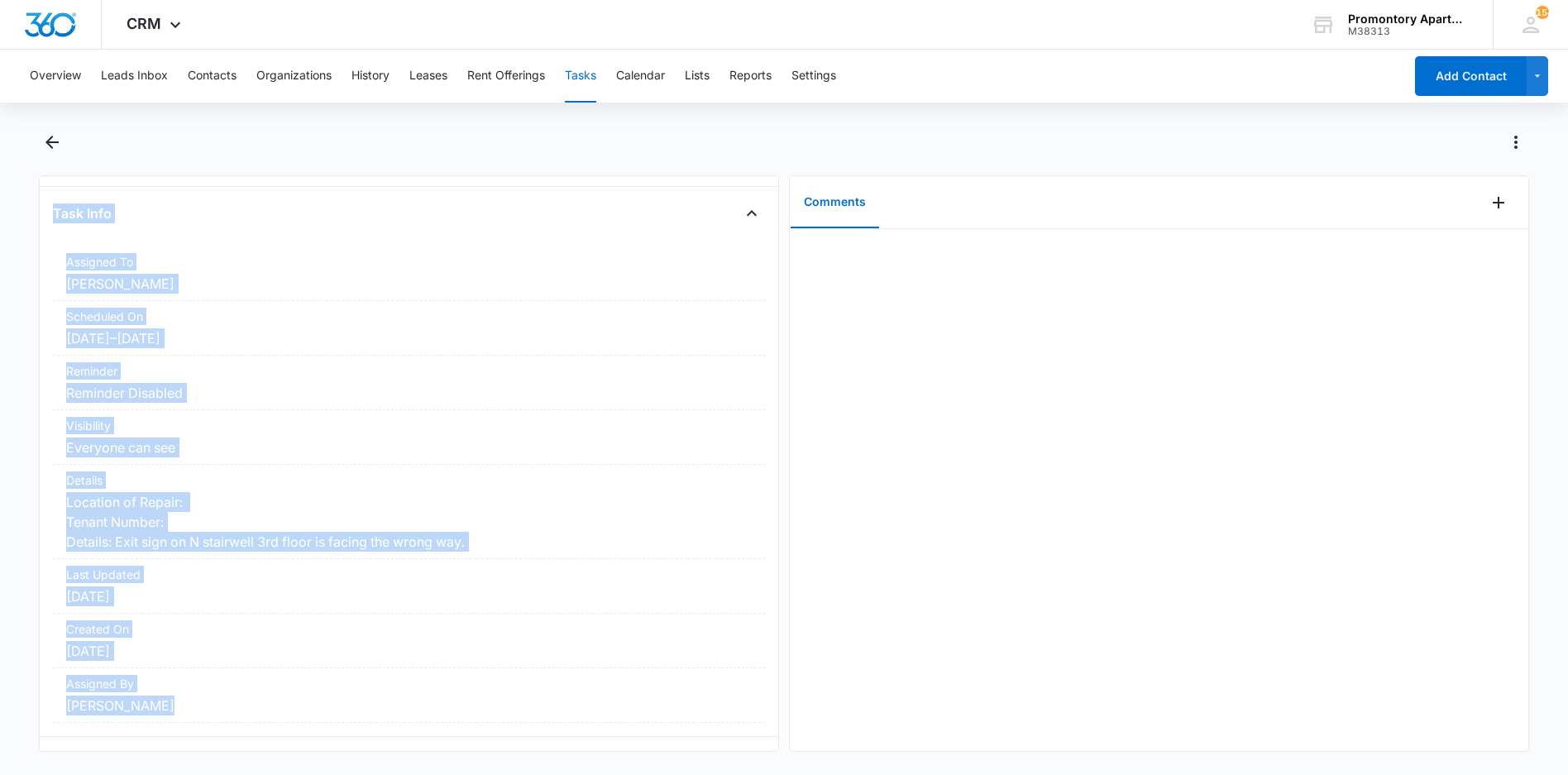
scroll to position [118, 0]
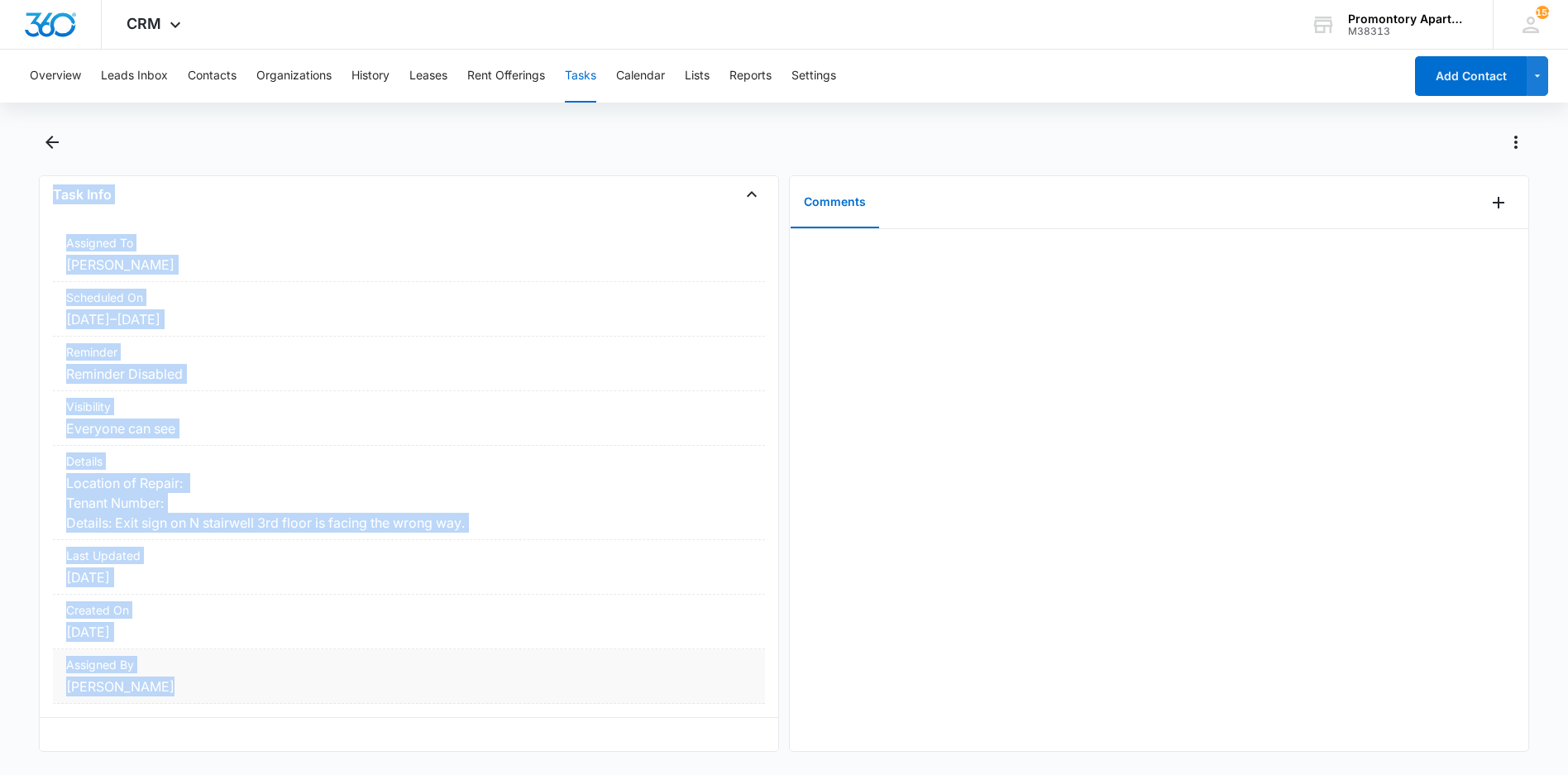
drag, startPoint x: 50, startPoint y: 218, endPoint x: 202, endPoint y: 690, distance: 495.9
click at [202, 690] on div "(Building F) Work Order Task Info Assigned To [PERSON_NAME] Scheduled On [DATE]…" at bounding box center [408, 464] width 740 height 577
drag, startPoint x: 202, startPoint y: 690, endPoint x: 140, endPoint y: 462, distance: 236.3
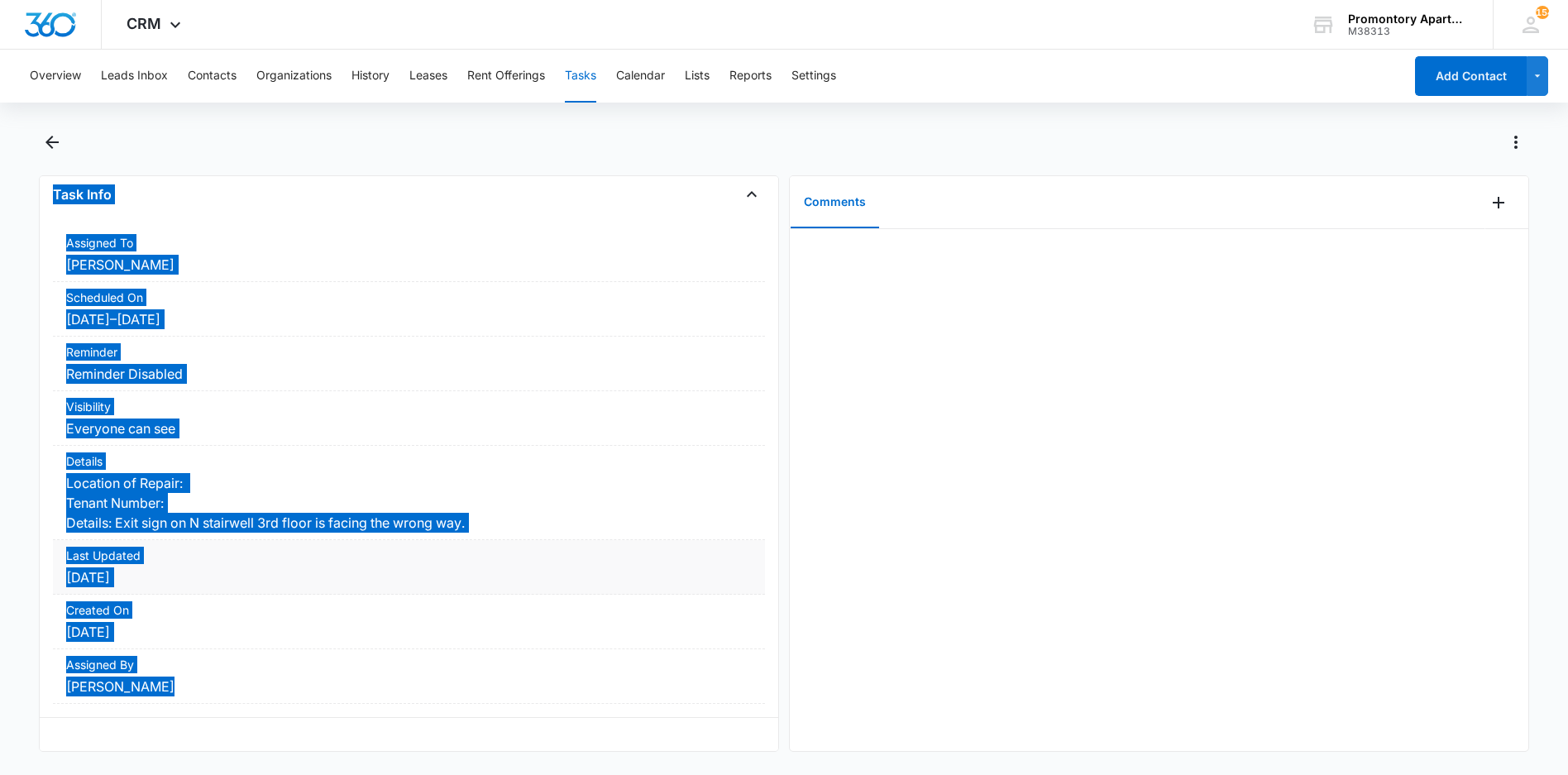
scroll to position [108, 0]
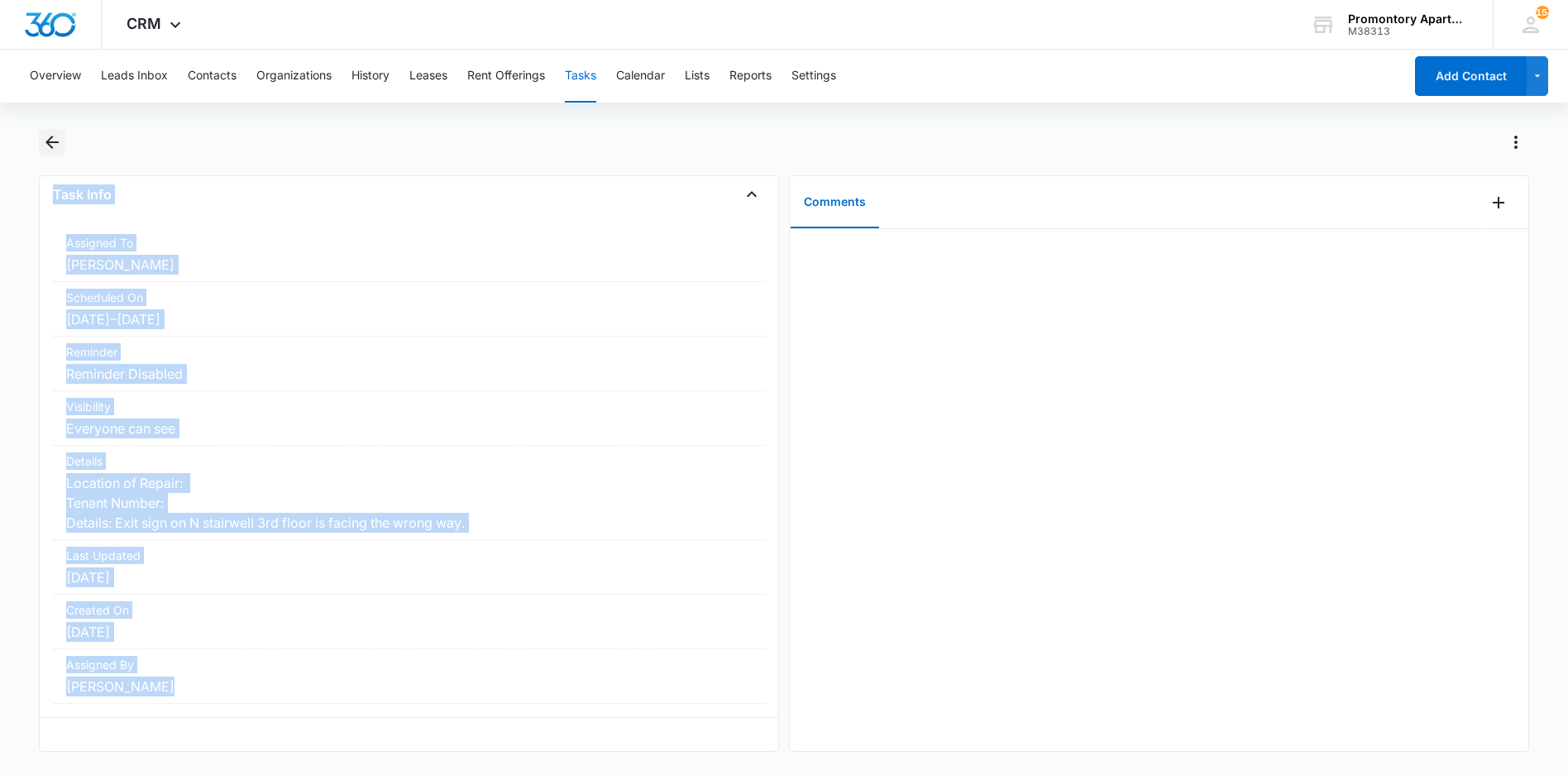
click at [50, 137] on icon "Back" at bounding box center [52, 143] width 20 height 20
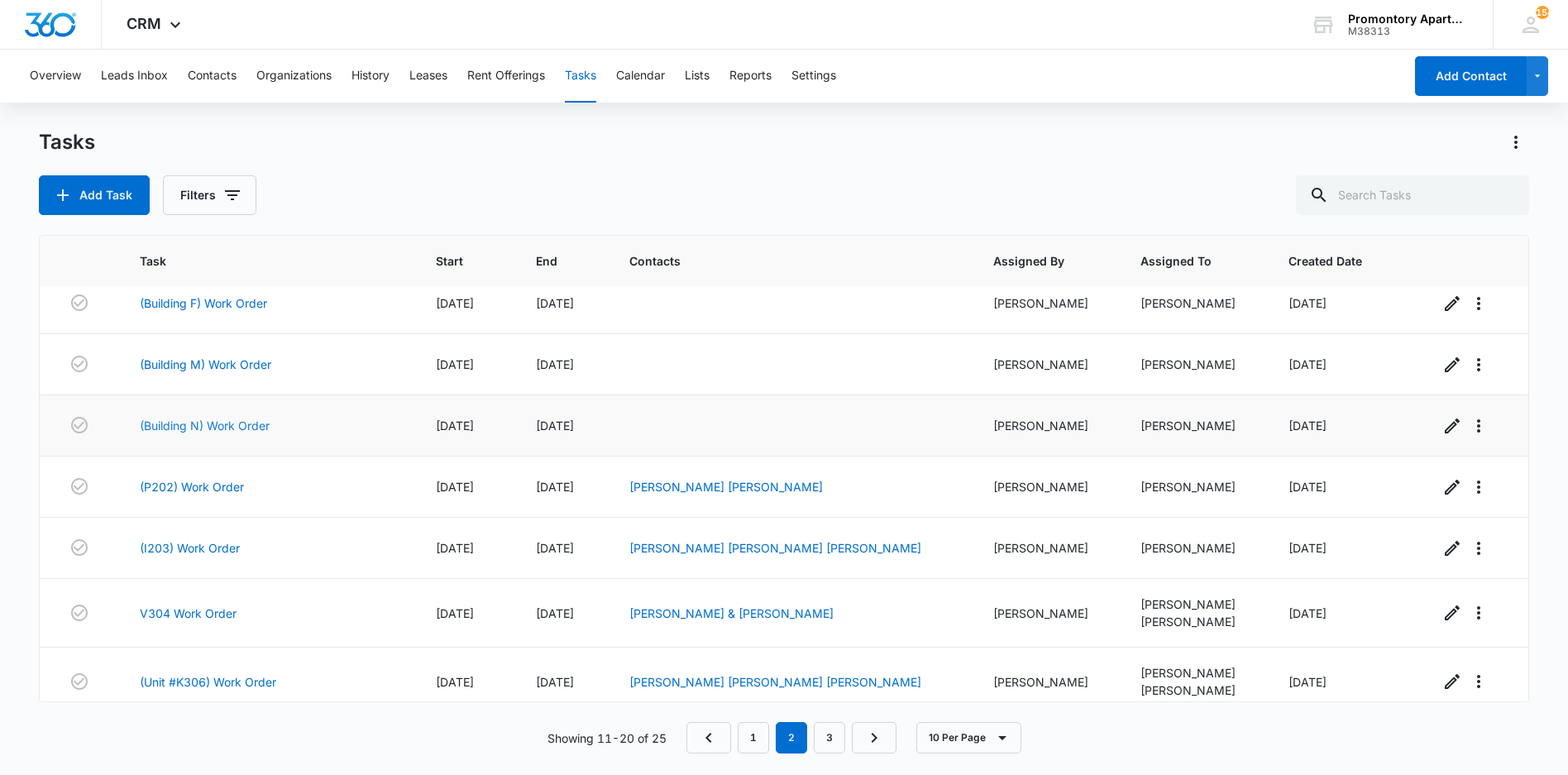
scroll to position [212, 0]
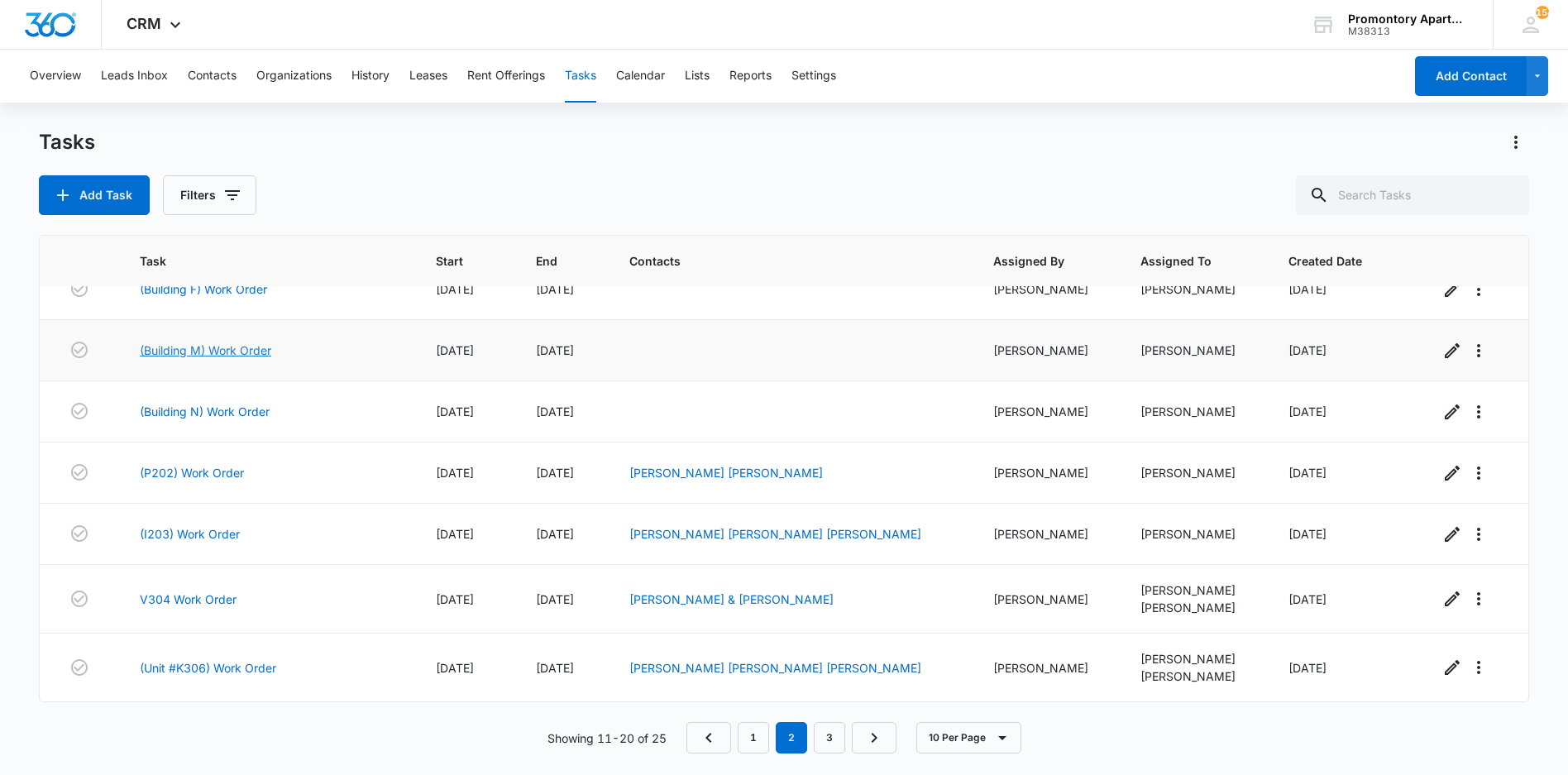
click at [192, 349] on link "(Building M) Work Order" at bounding box center [205, 351] width 132 height 18
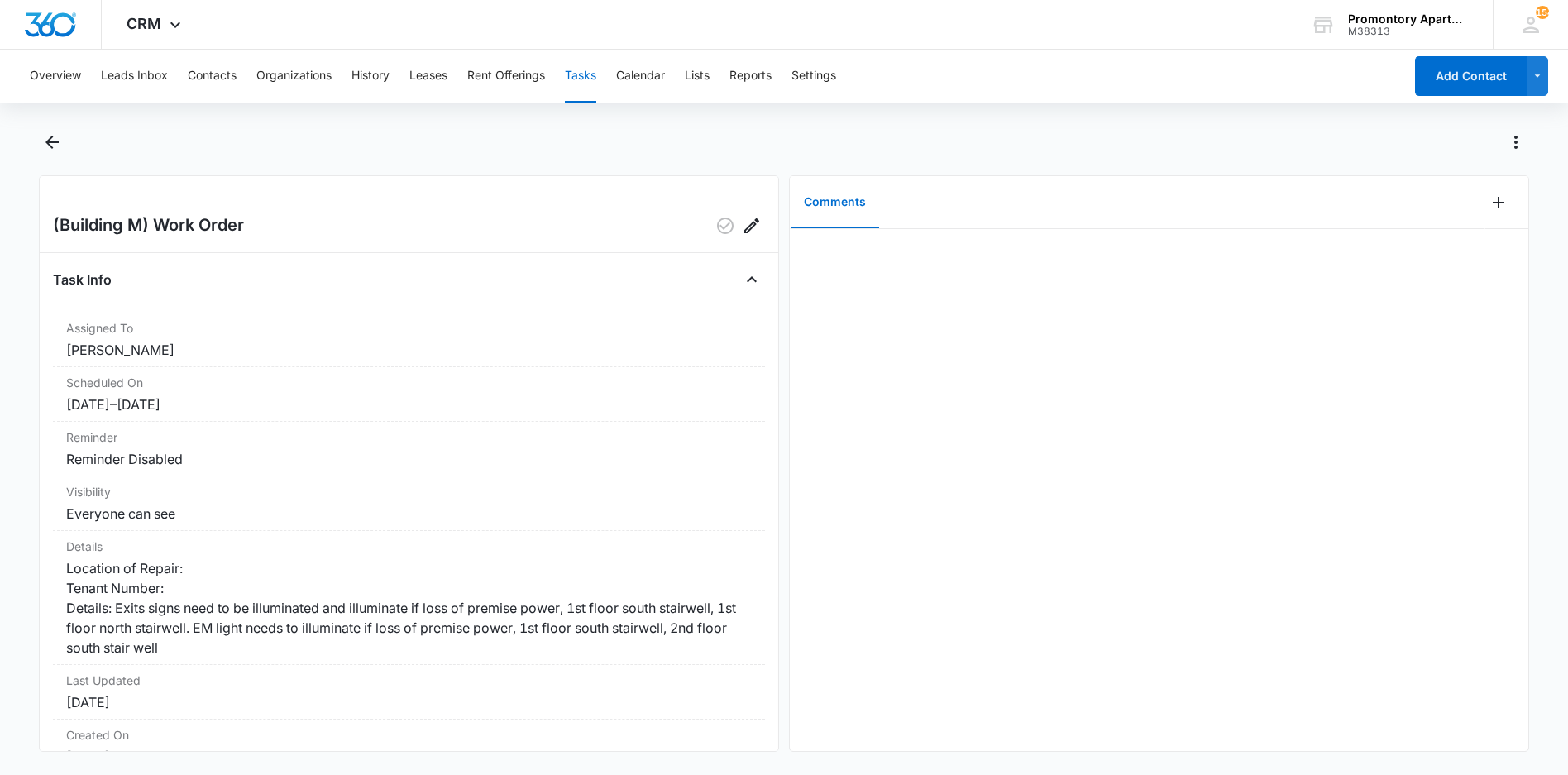
scroll to position [138, 0]
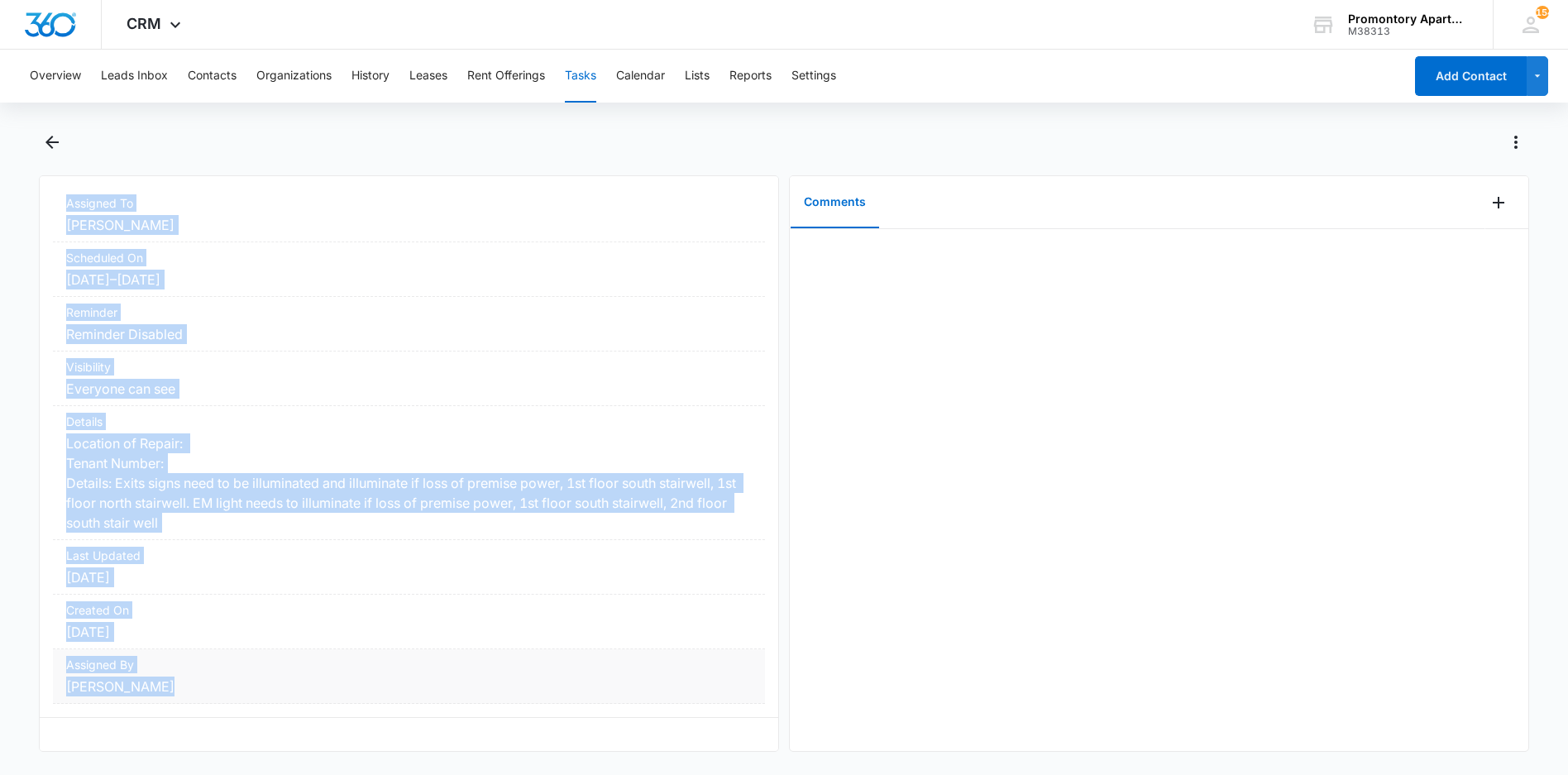
drag, startPoint x: 49, startPoint y: 217, endPoint x: 276, endPoint y: 676, distance: 512.1
click at [276, 676] on div "(Building M) Work Order Task Info Assigned To Freddie Sepeda Scheduled On 7/29/…" at bounding box center [408, 464] width 740 height 577
drag, startPoint x: 276, startPoint y: 676, endPoint x: 173, endPoint y: 483, distance: 218.8
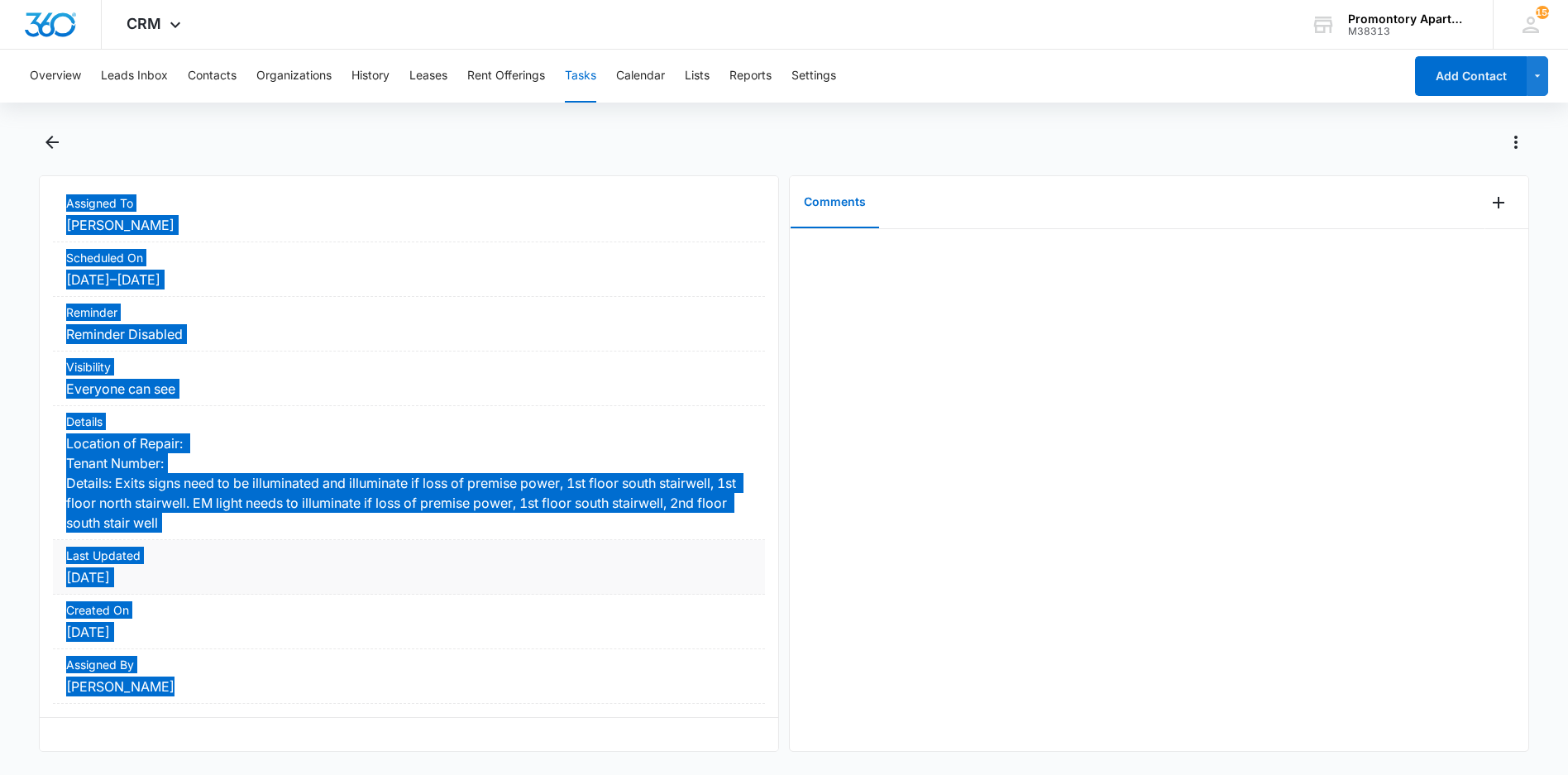
scroll to position [128, 0]
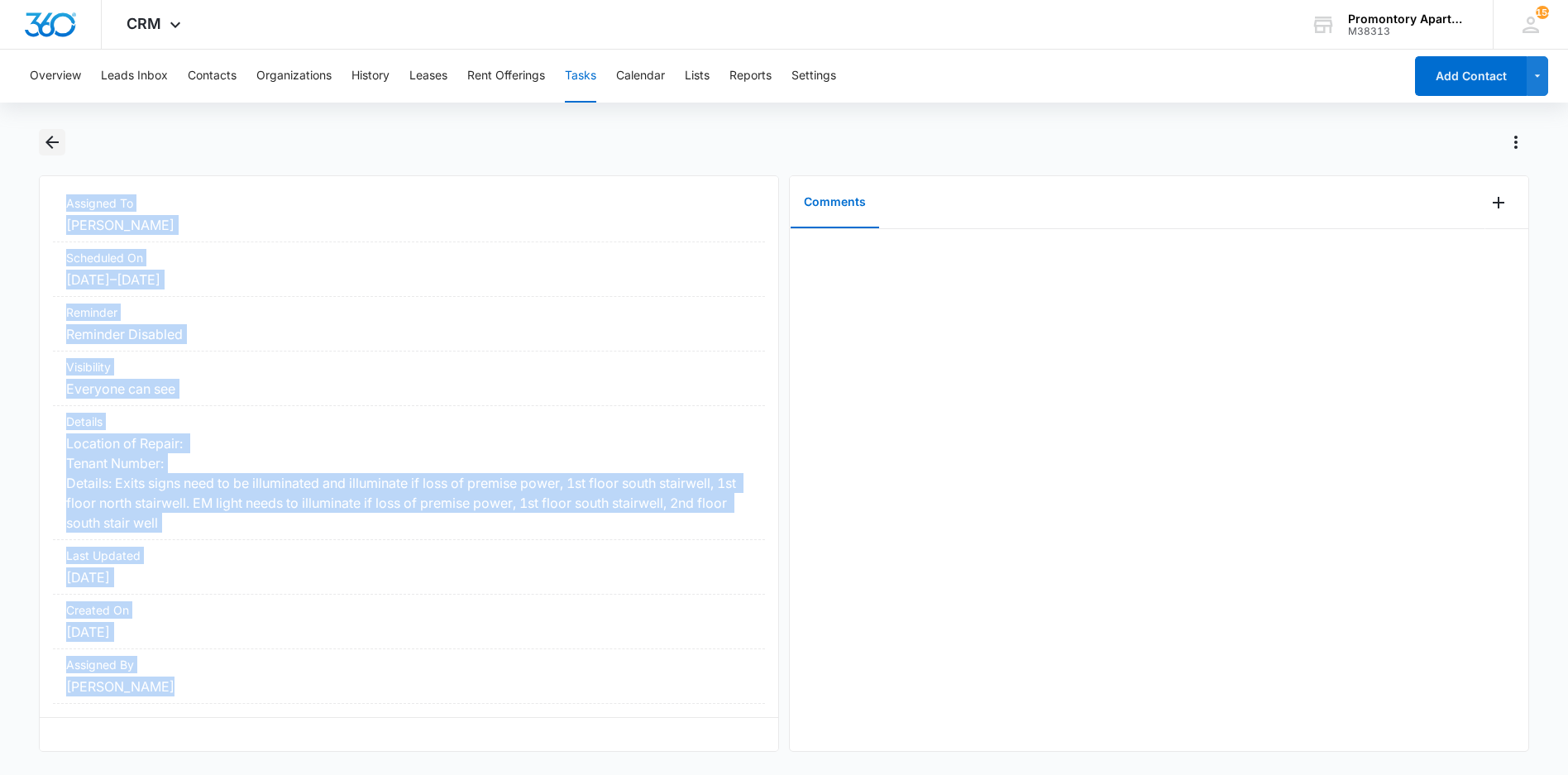
click at [48, 143] on icon "Back" at bounding box center [52, 142] width 13 height 13
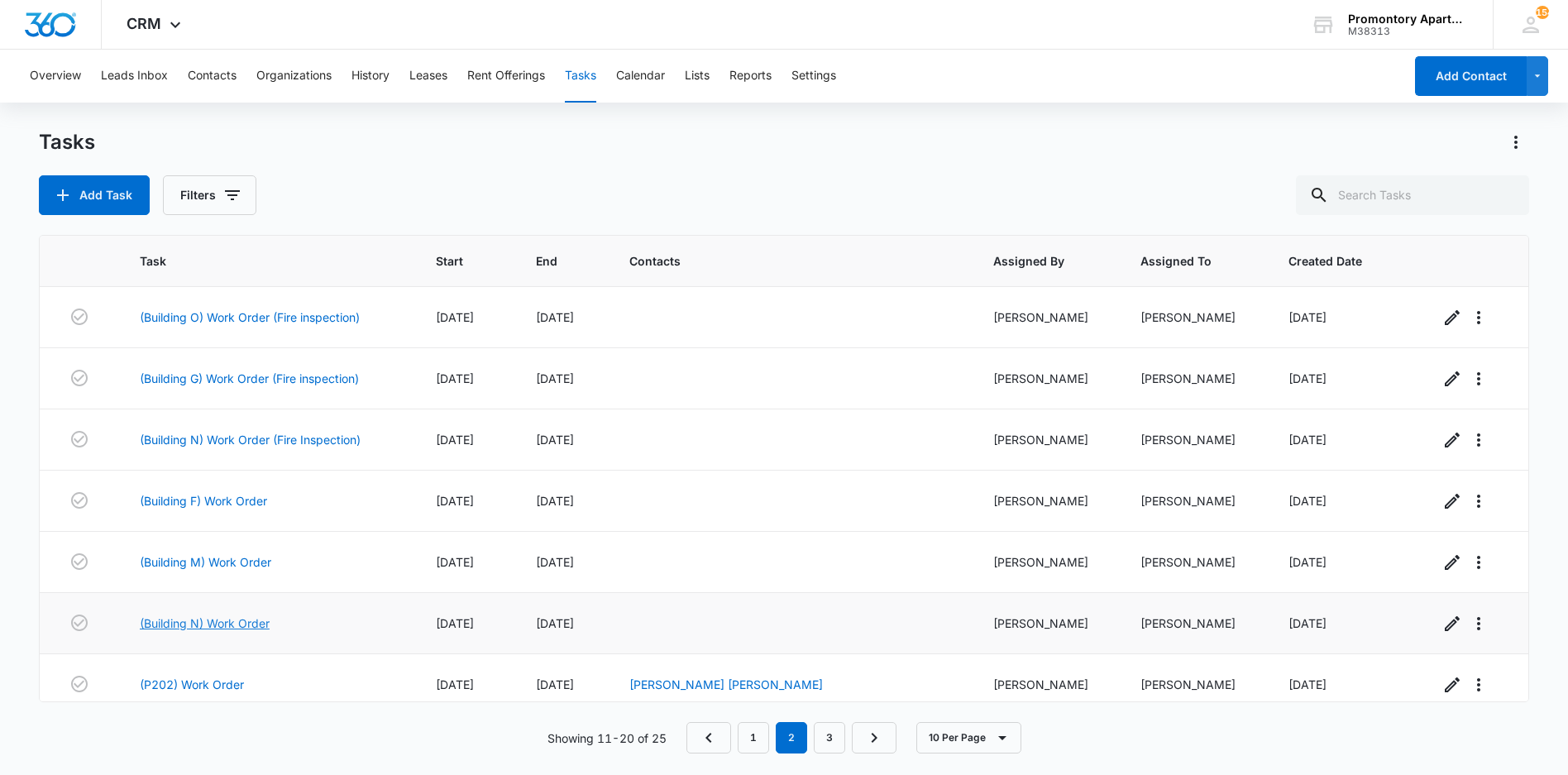
click at [192, 624] on link "(Building N) Work Order" at bounding box center [204, 623] width 130 height 18
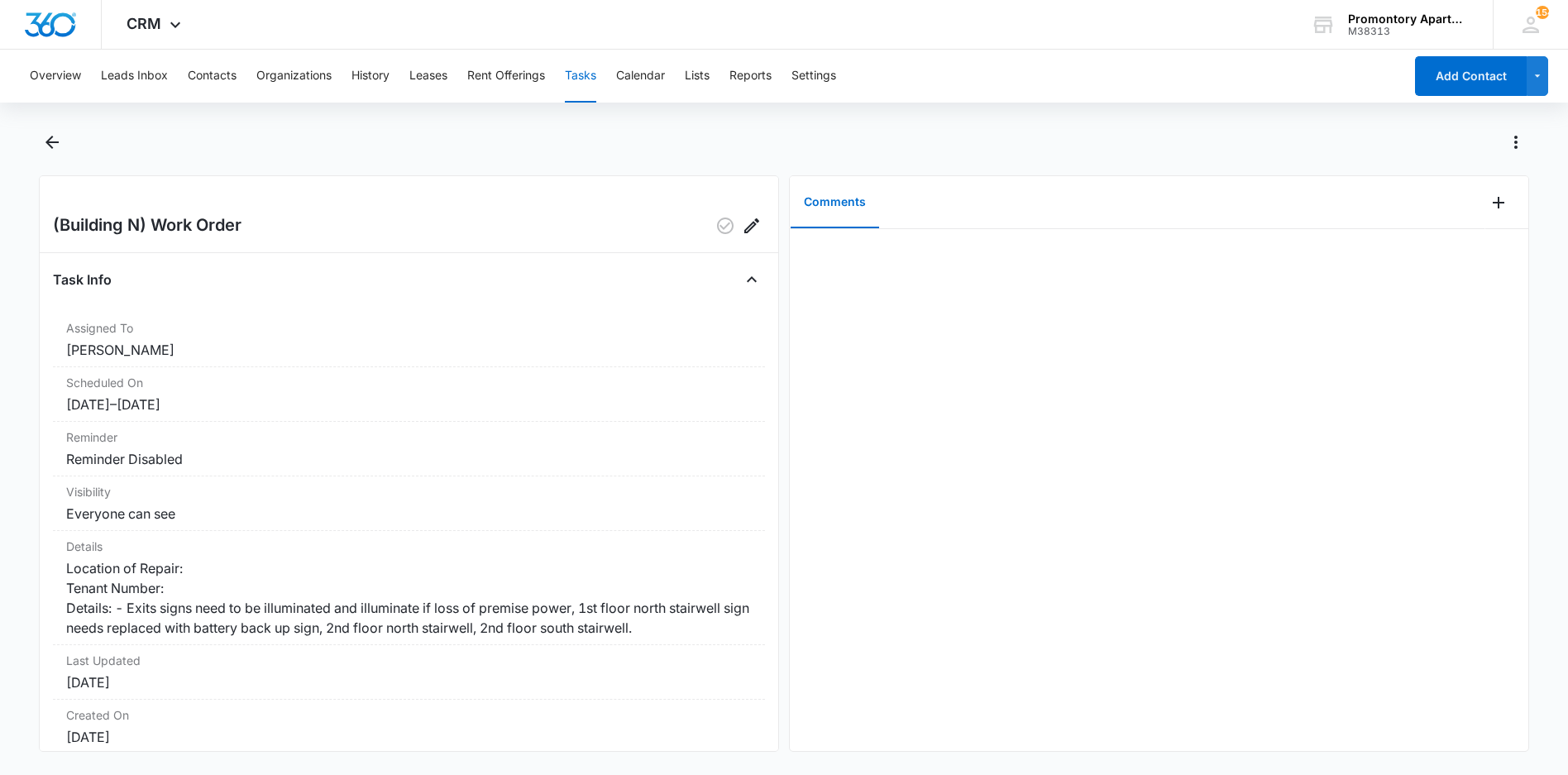
scroll to position [118, 0]
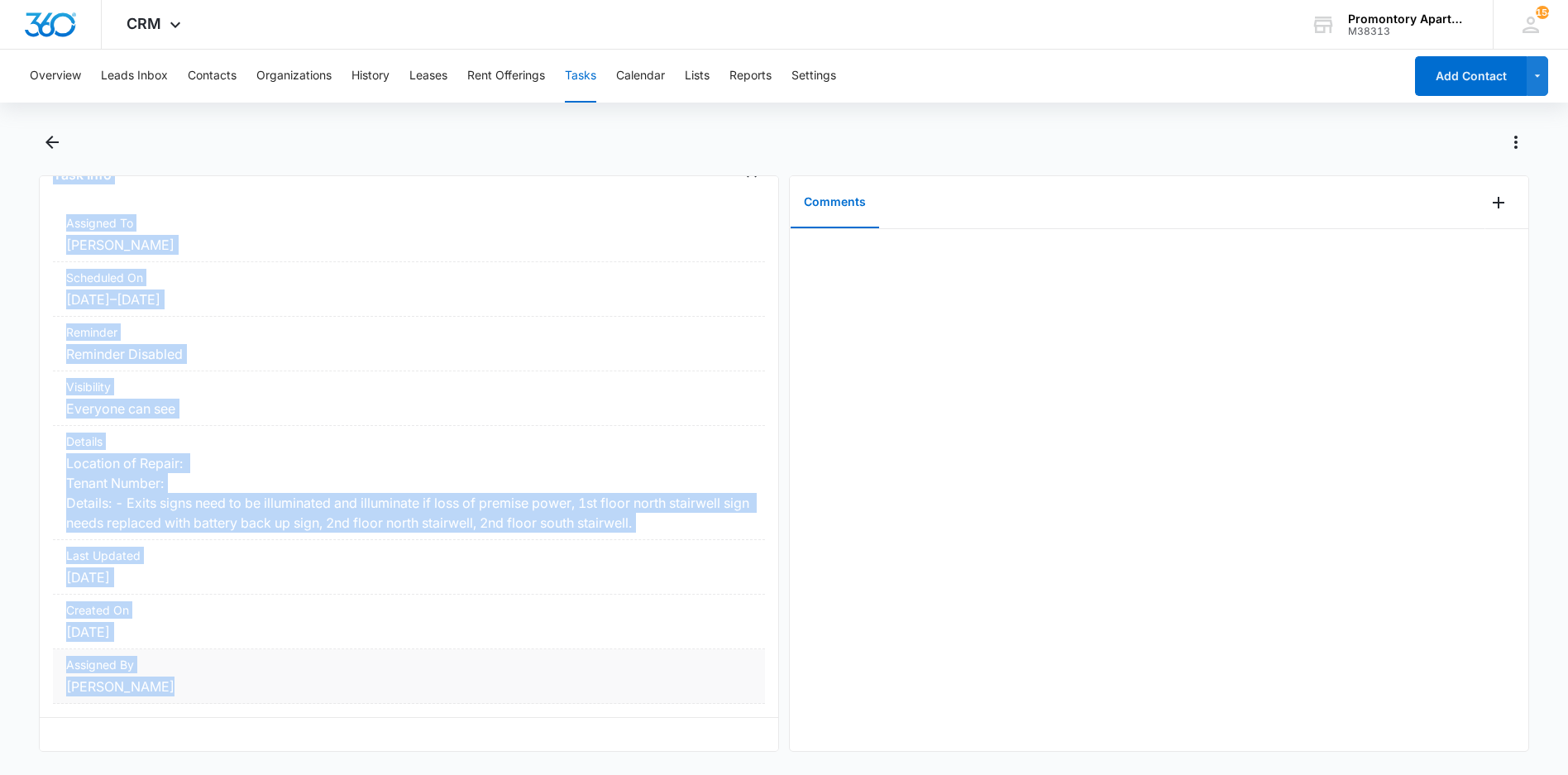
drag, startPoint x: 52, startPoint y: 223, endPoint x: 168, endPoint y: 674, distance: 465.7
click at [168, 674] on div "(Building N) Work Order Task Info Assigned To [PERSON_NAME] Scheduled On [DATE]…" at bounding box center [408, 464] width 740 height 577
drag, startPoint x: 168, startPoint y: 674, endPoint x: 115, endPoint y: 492, distance: 189.6
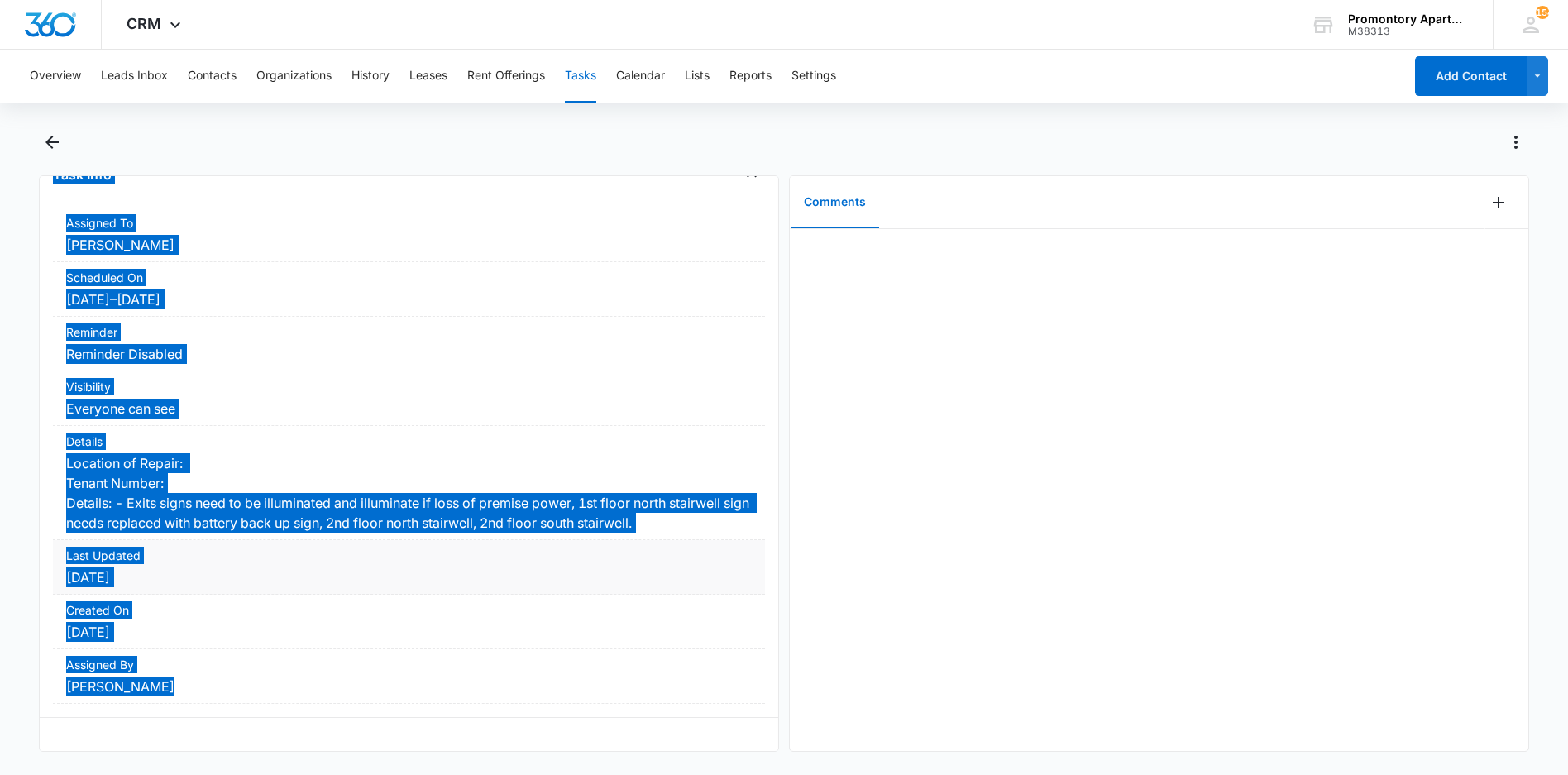
scroll to position [108, 0]
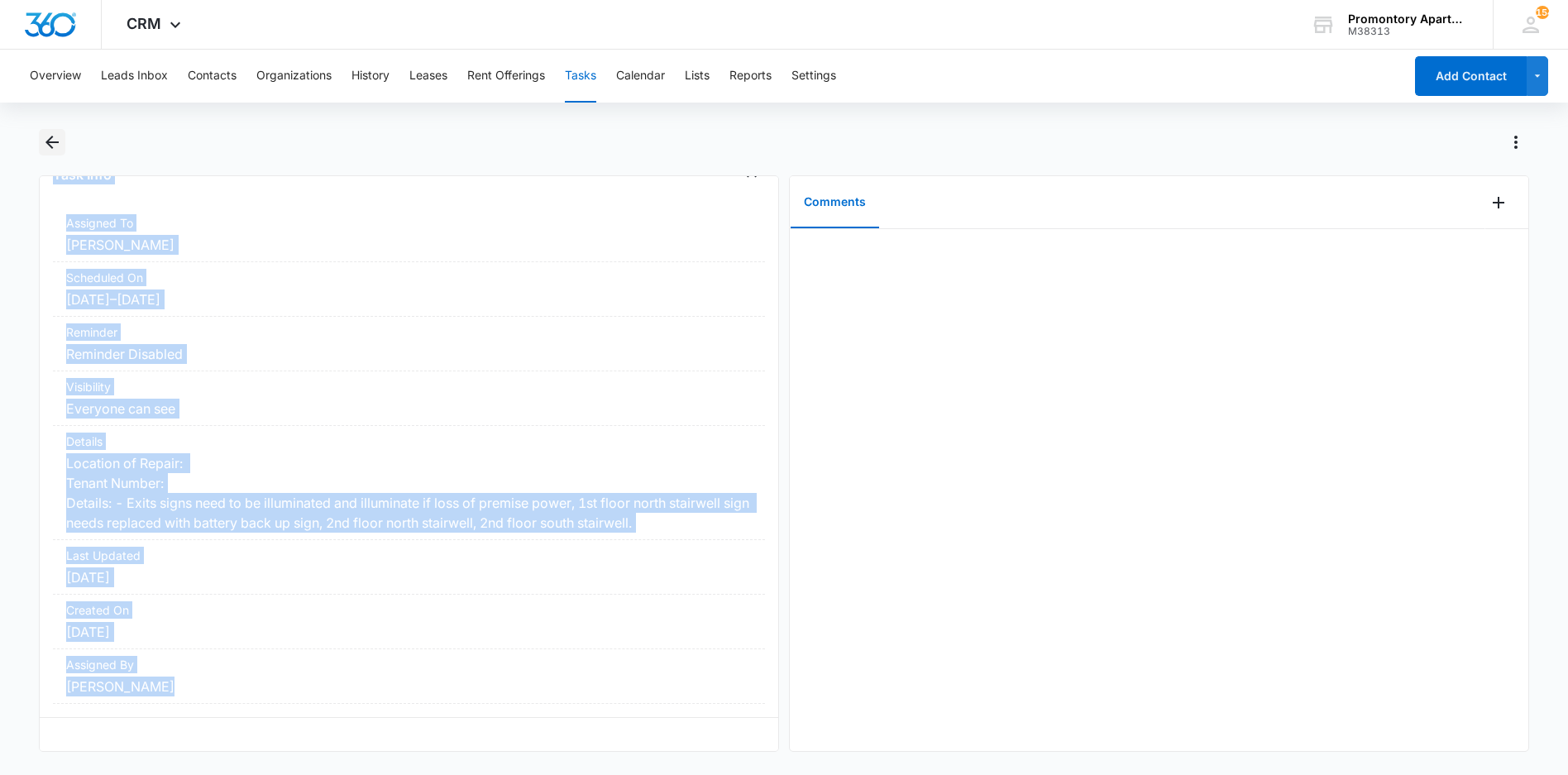
click at [47, 142] on icon "Back" at bounding box center [52, 143] width 20 height 20
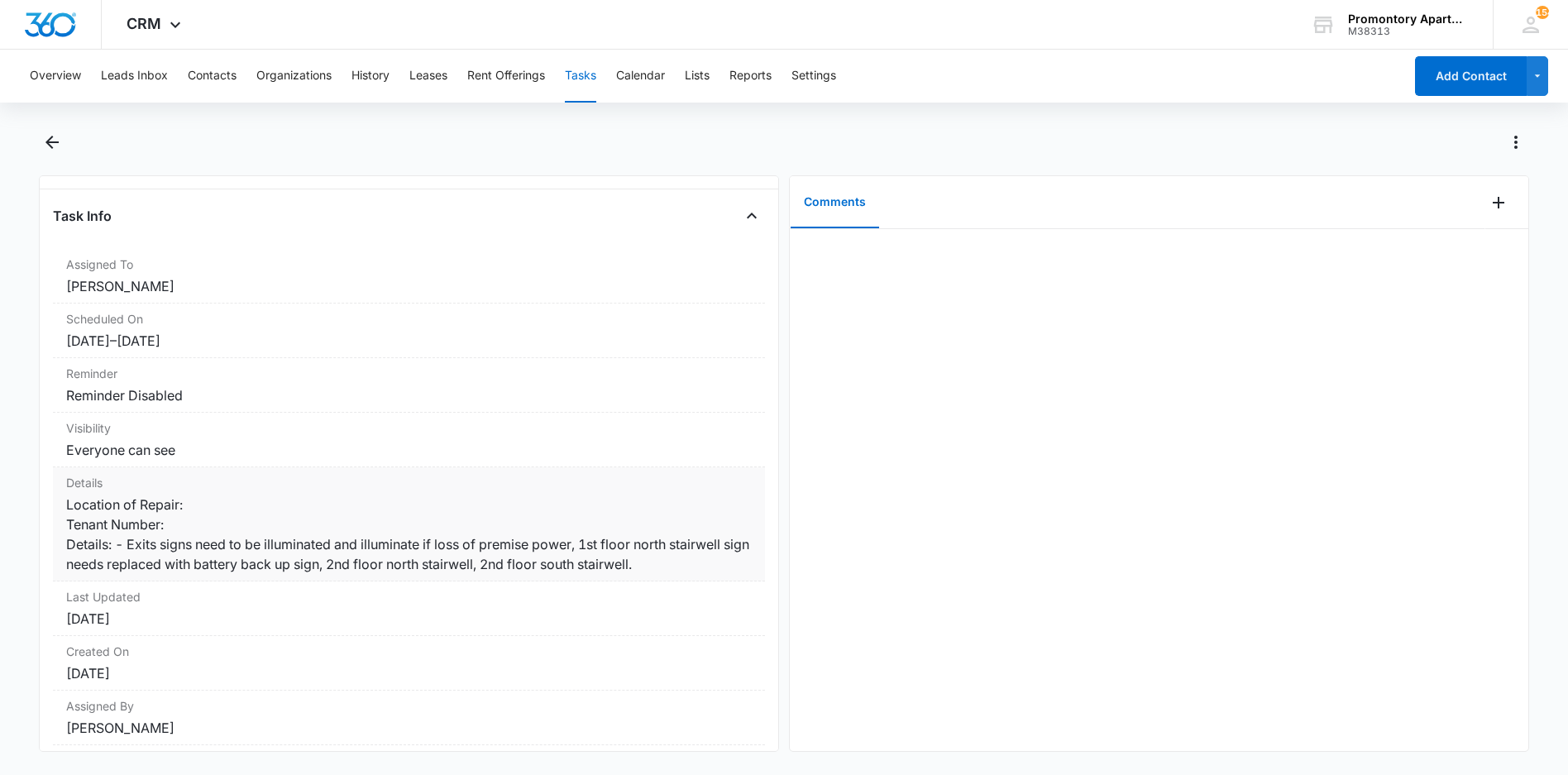
scroll to position [118, 0]
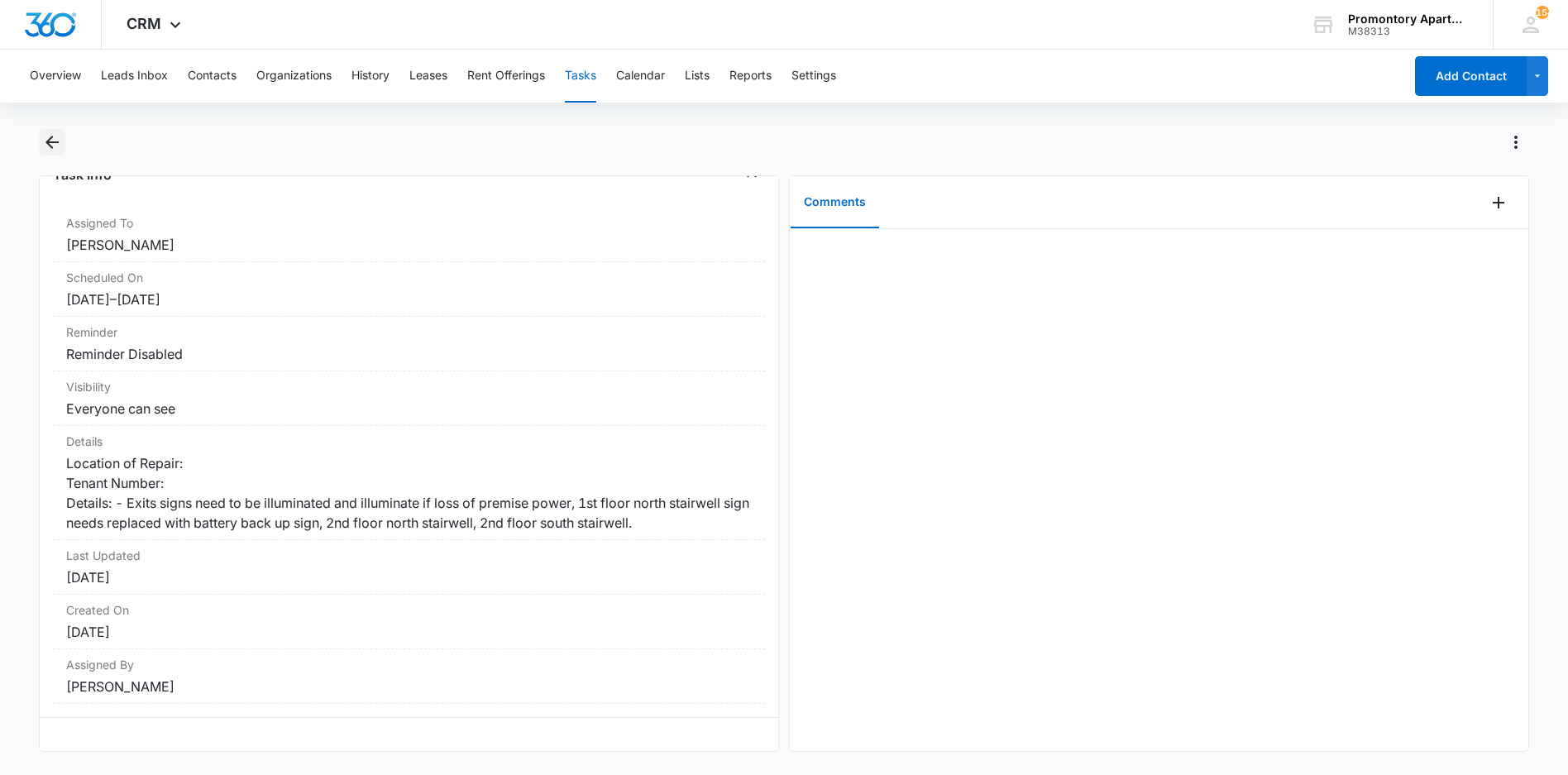
click at [59, 136] on icon "Back" at bounding box center [52, 143] width 20 height 20
